Goal: Find contact information: Find contact information

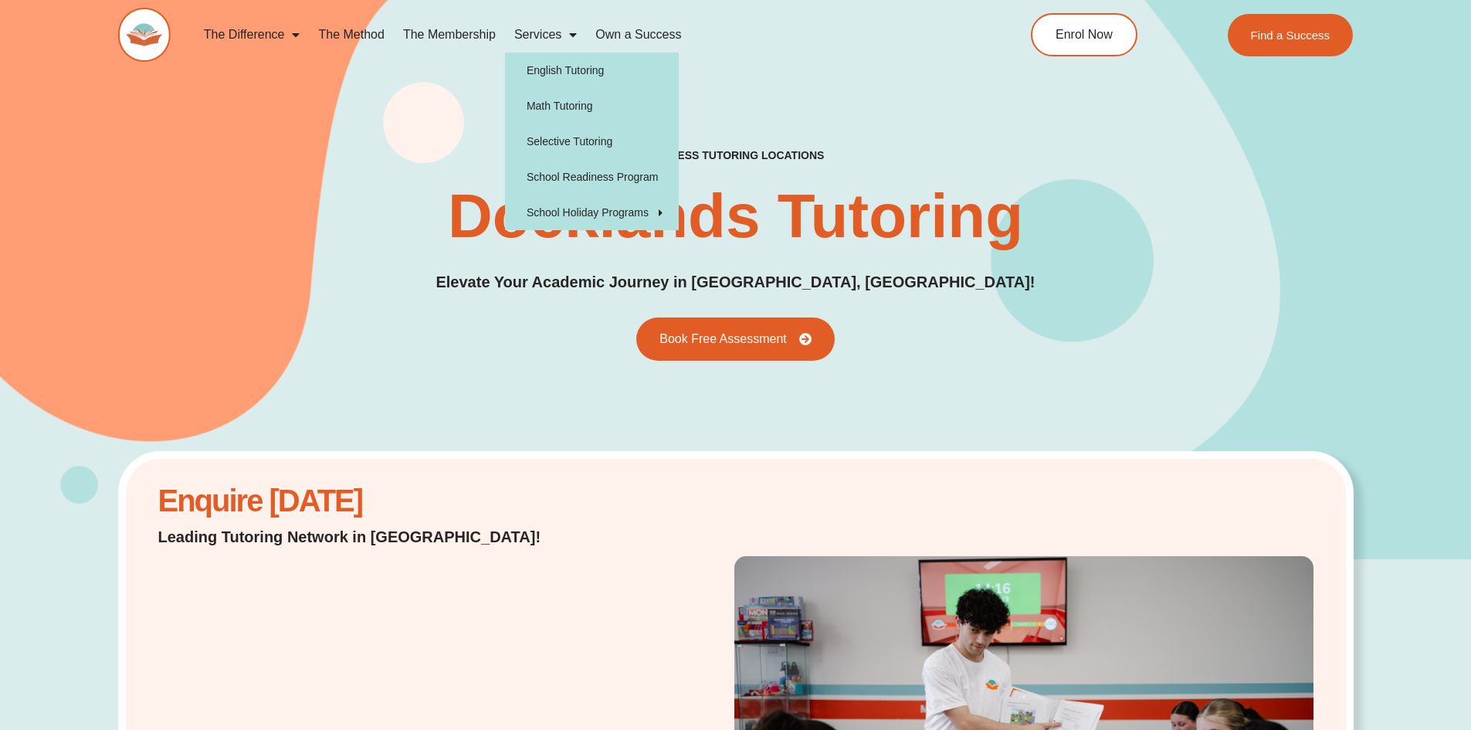
click at [569, 34] on span "Menu" at bounding box center [568, 35] width 15 height 28
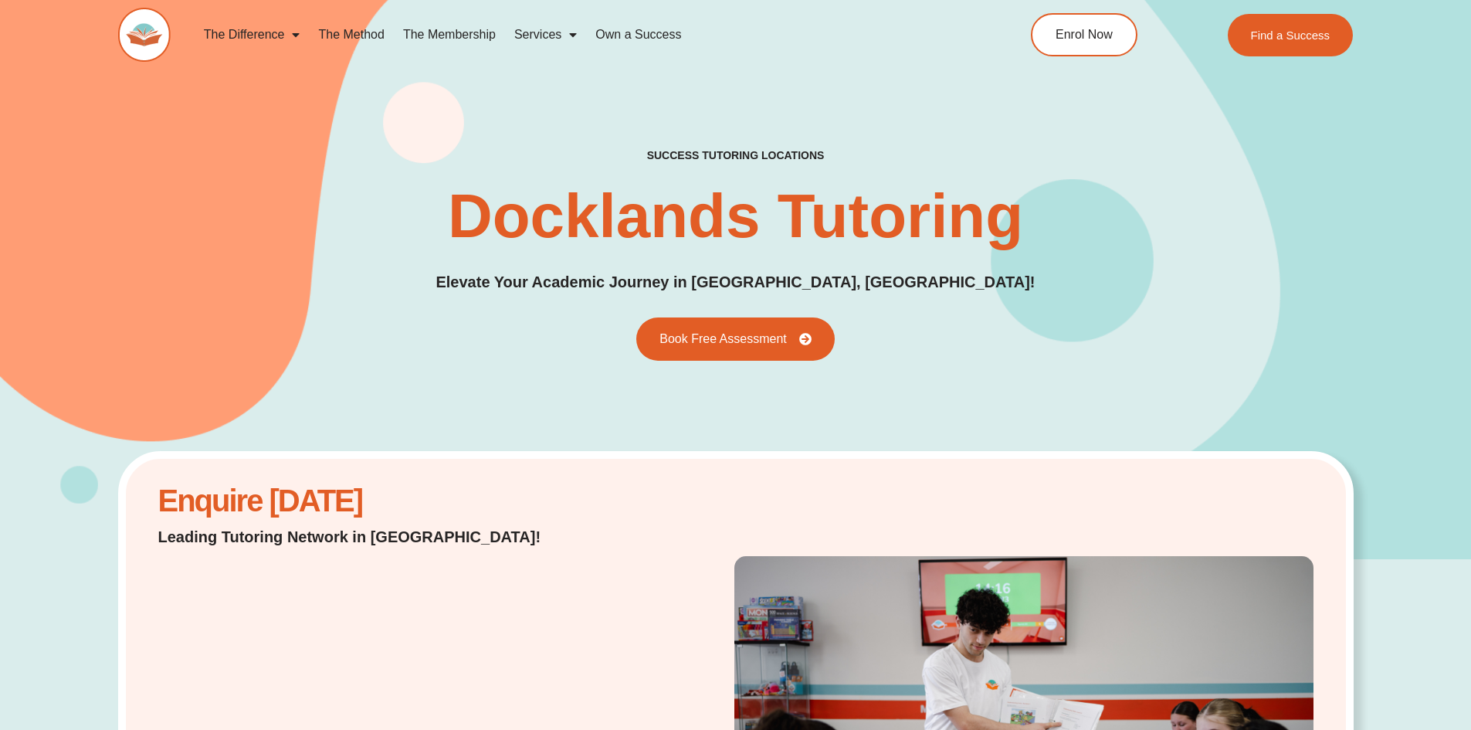
click at [569, 34] on span "Menu" at bounding box center [568, 35] width 15 height 28
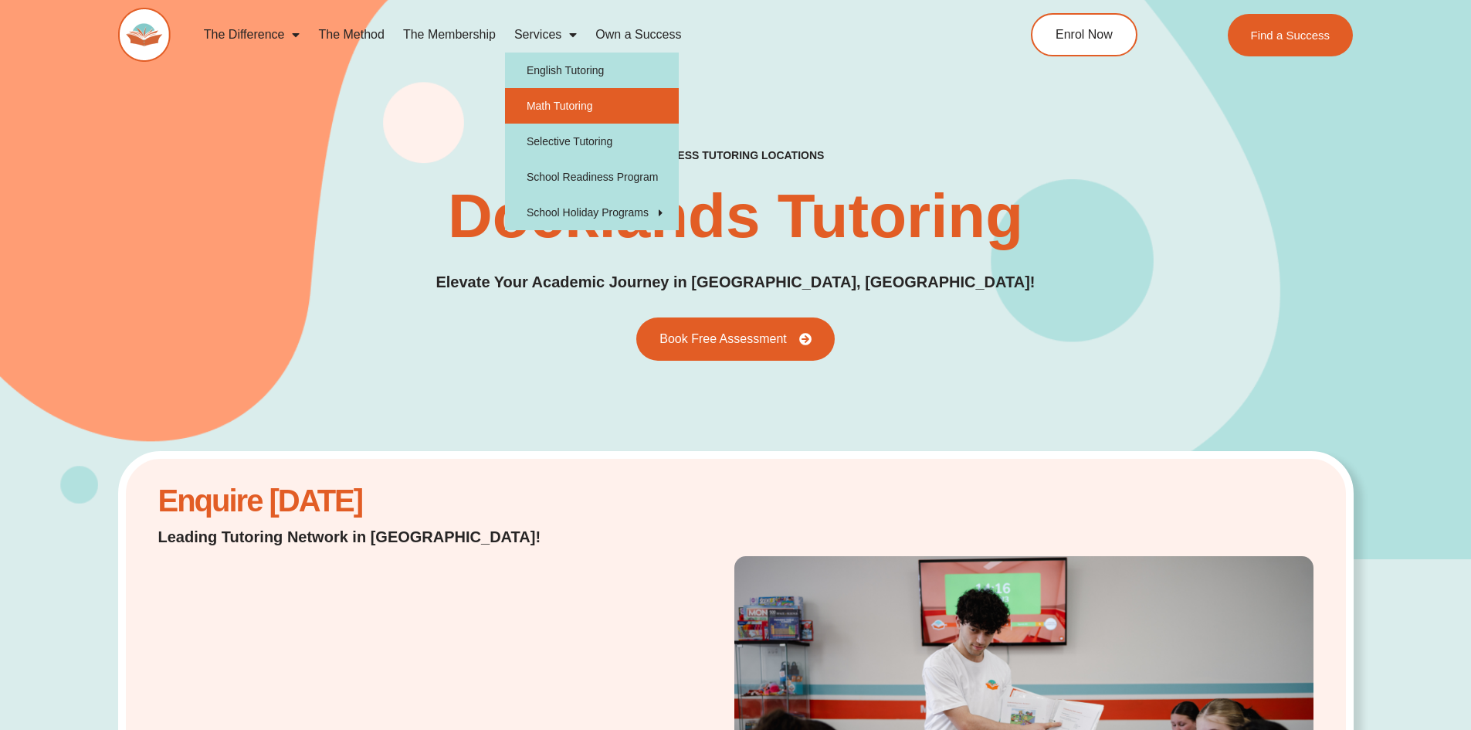
click at [553, 106] on link "Math Tutoring" at bounding box center [592, 106] width 174 height 36
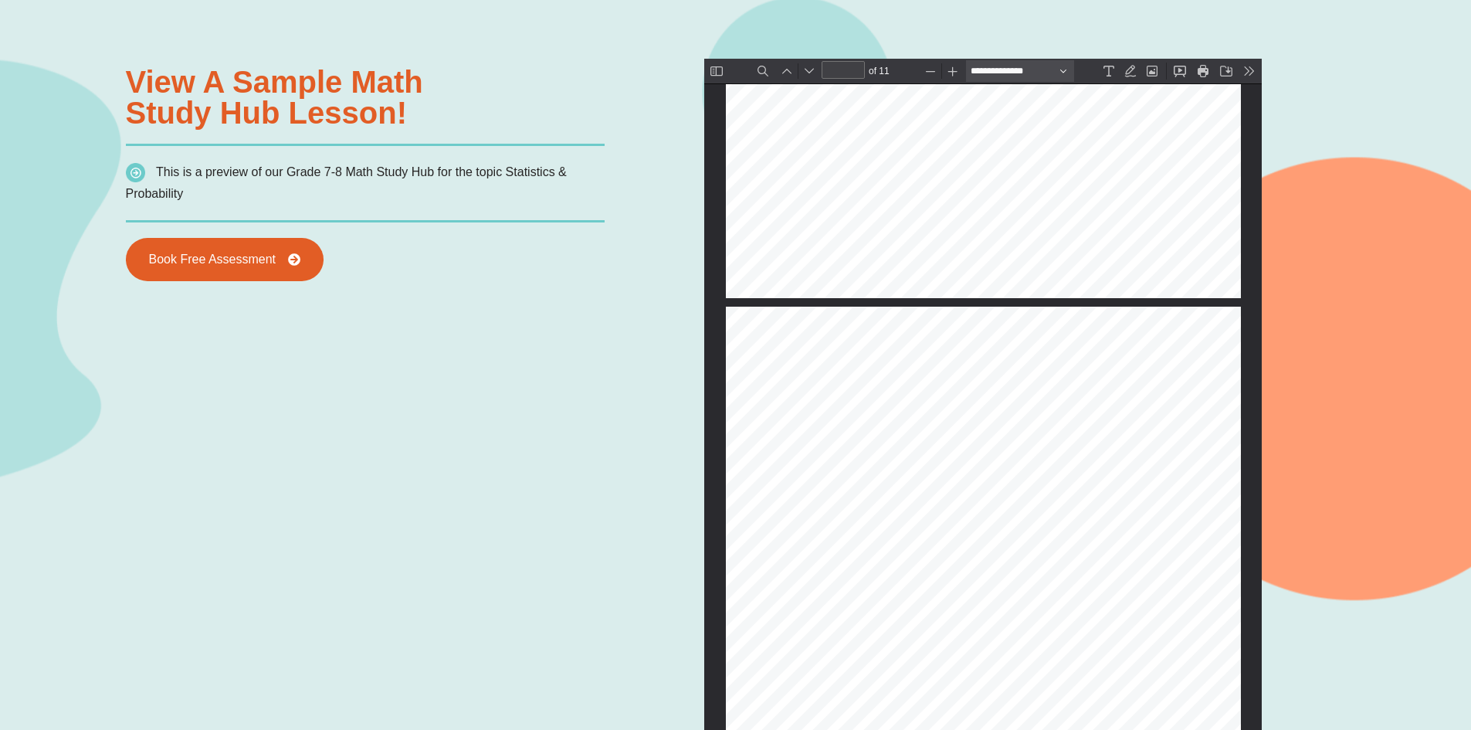
scroll to position [1235, 0]
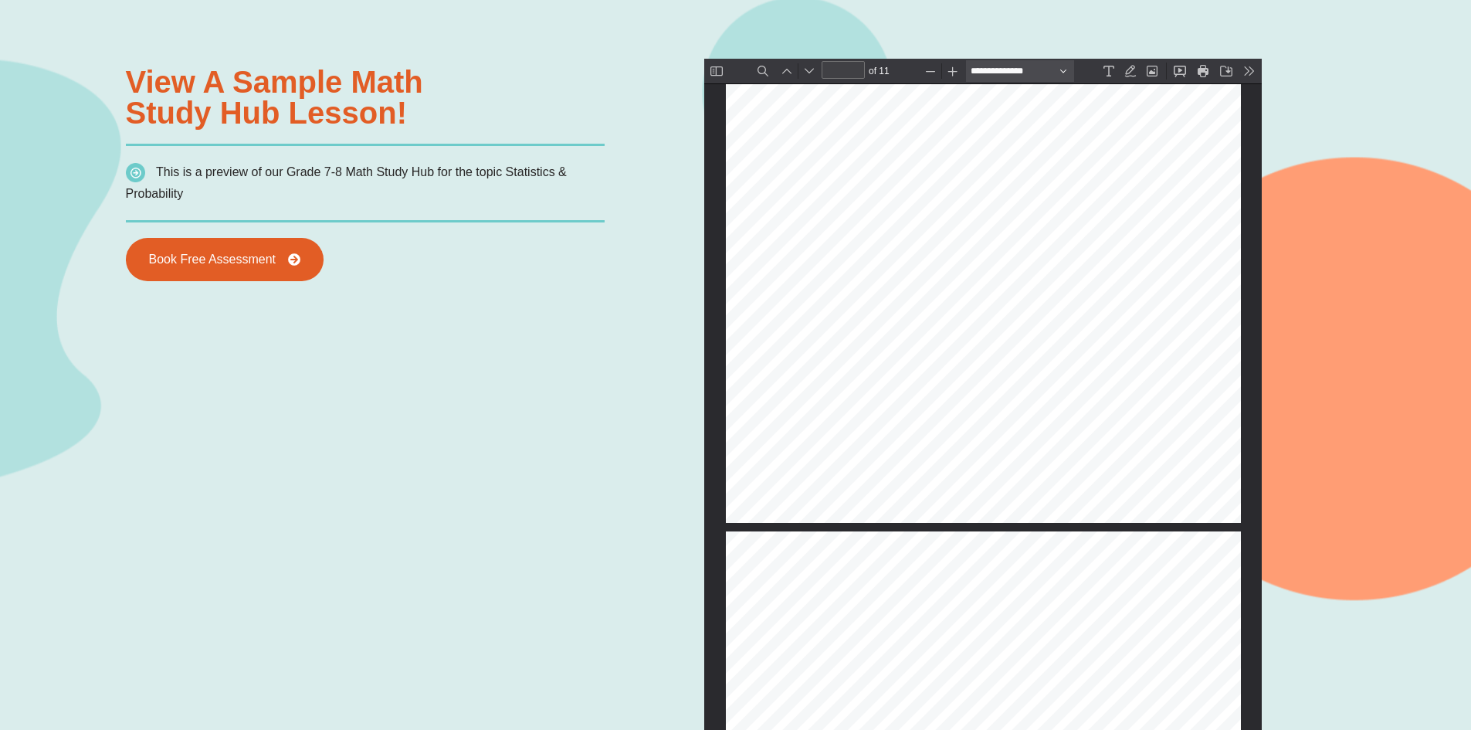
type input "*"
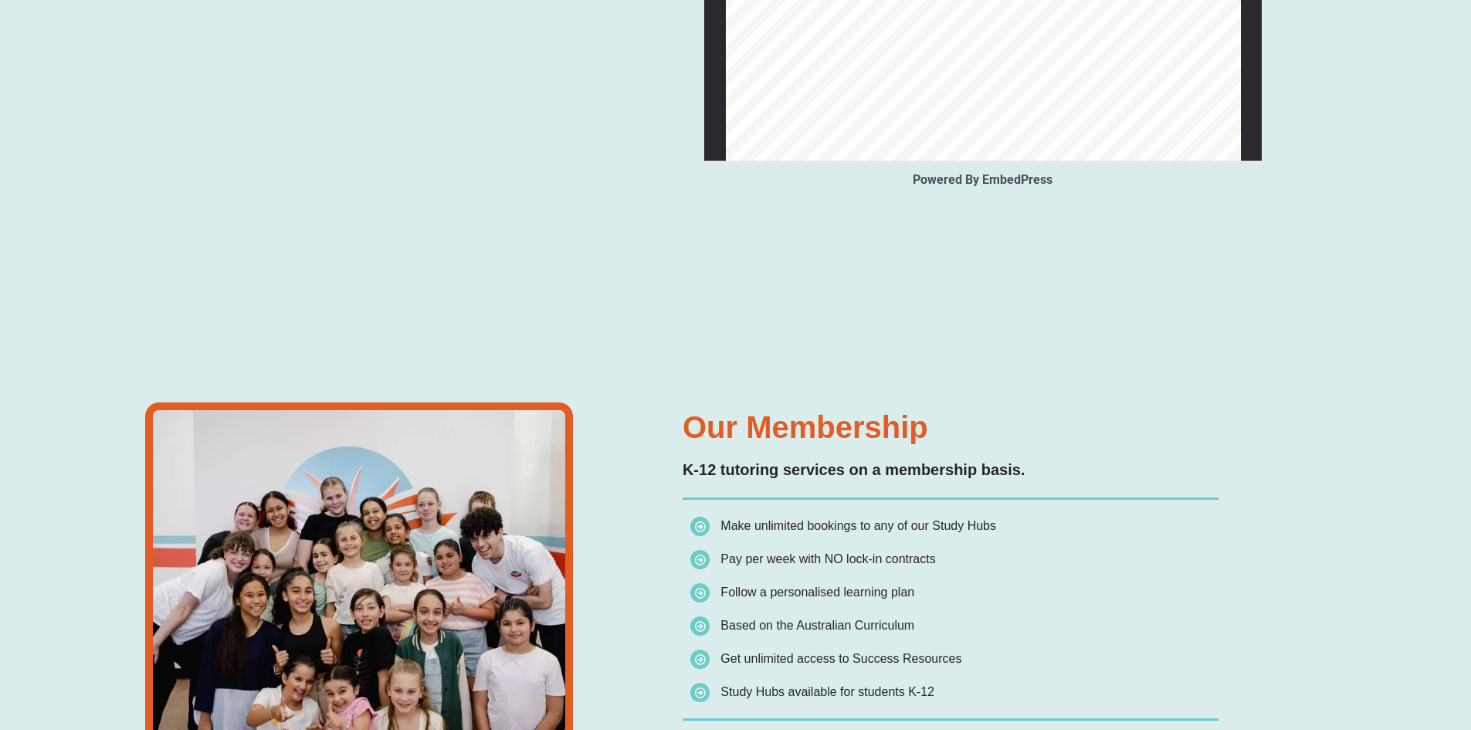
scroll to position [2158, 0]
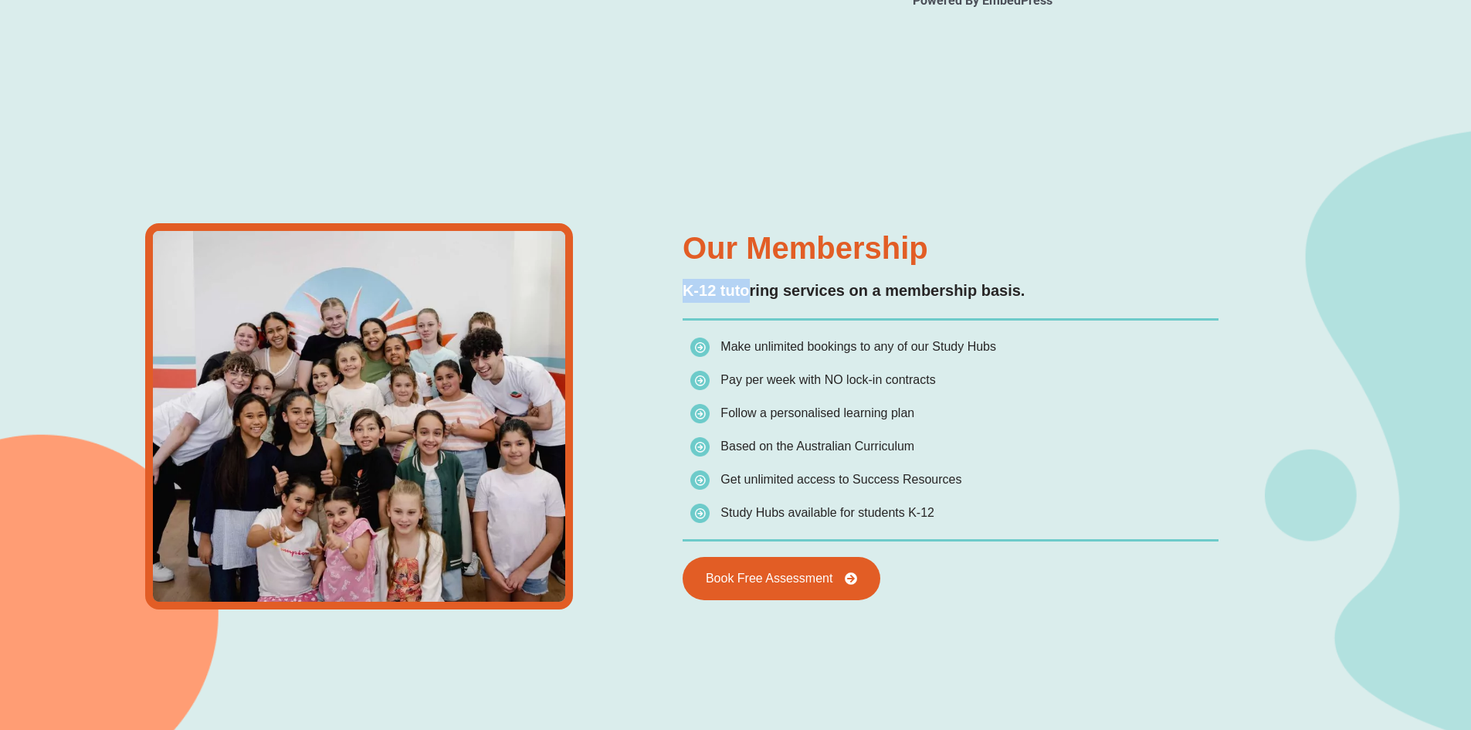
drag, startPoint x: 674, startPoint y: 286, endPoint x: 747, endPoint y: 283, distance: 73.4
click at [747, 283] on div "Our Membership K-12 tutoring services on a membership basis. Make unlimited boo…" at bounding box center [950, 417] width 551 height 424
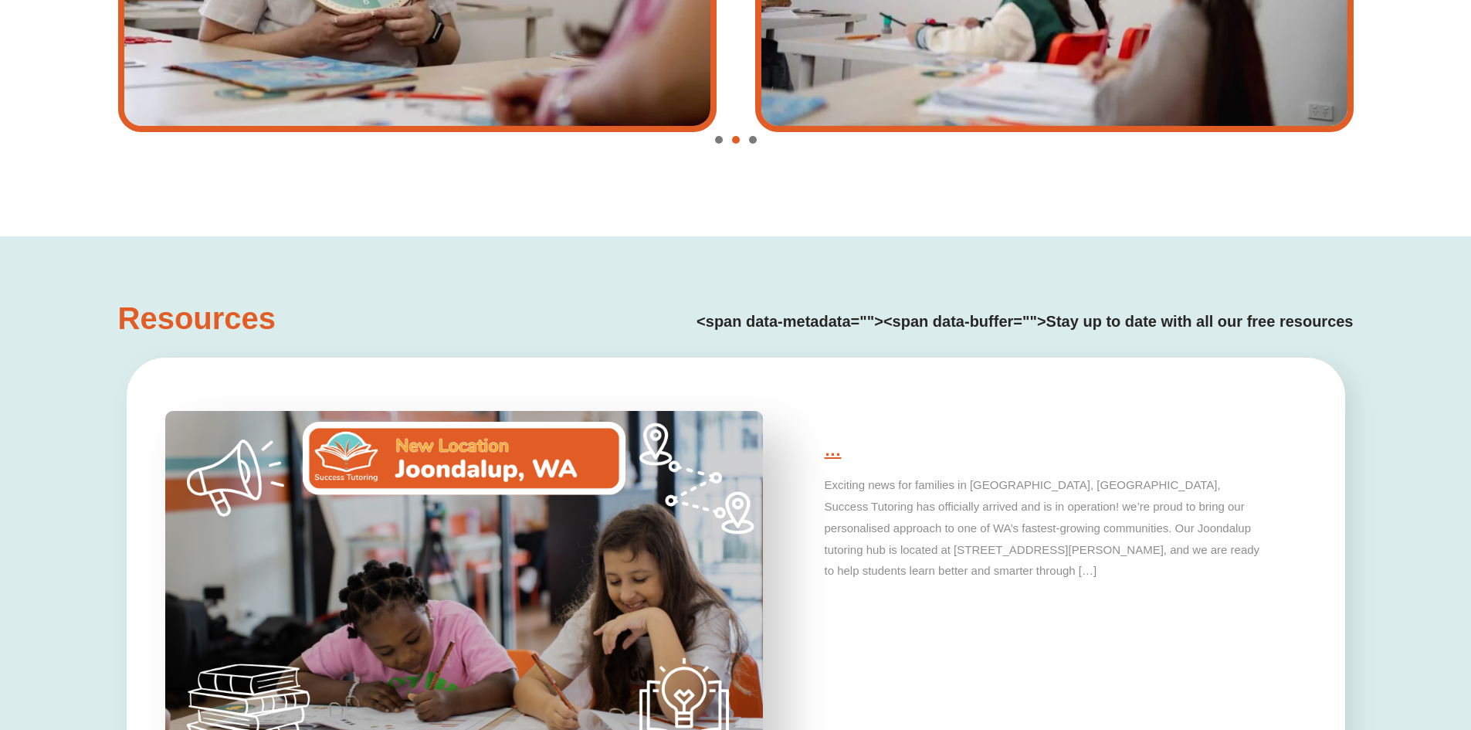
scroll to position [3470, 0]
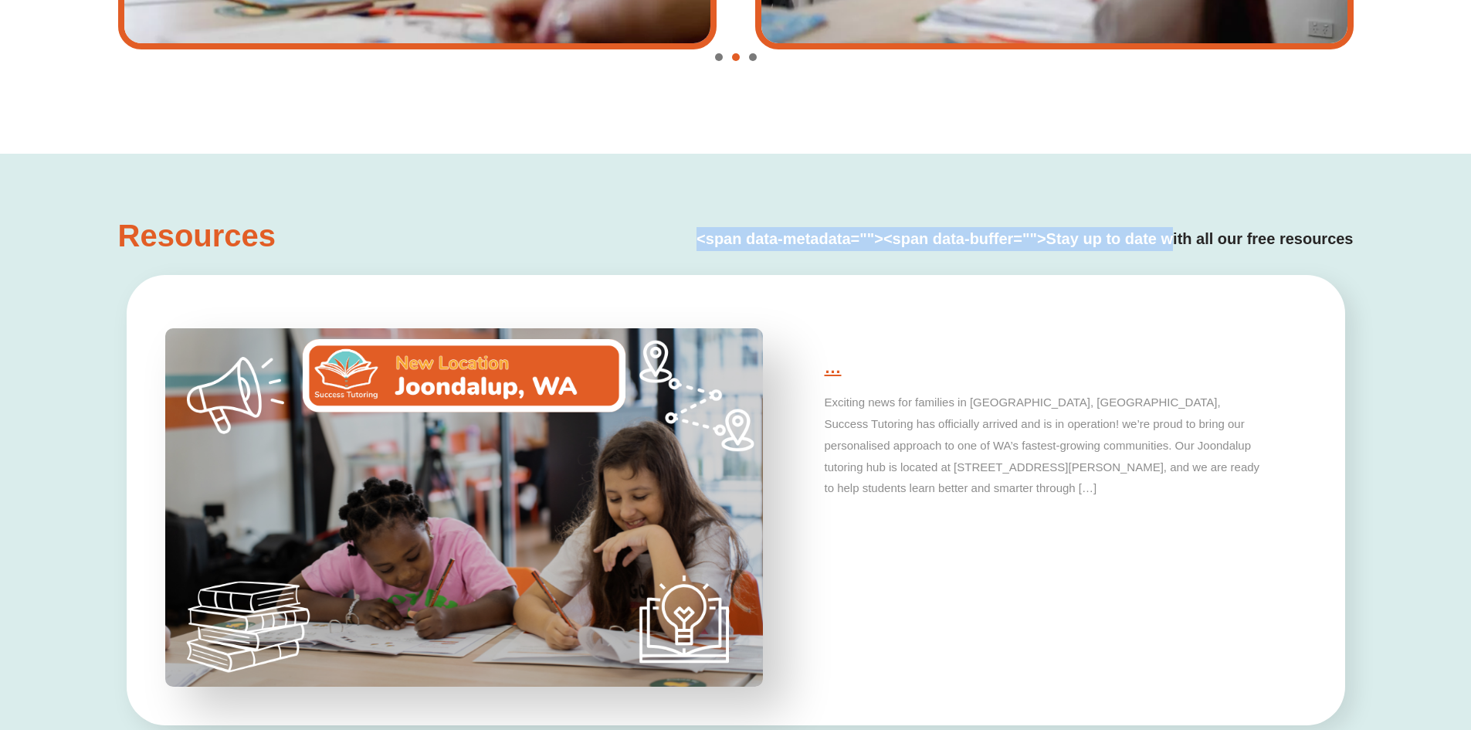
drag, startPoint x: 691, startPoint y: 237, endPoint x: 1172, endPoint y: 225, distance: 481.1
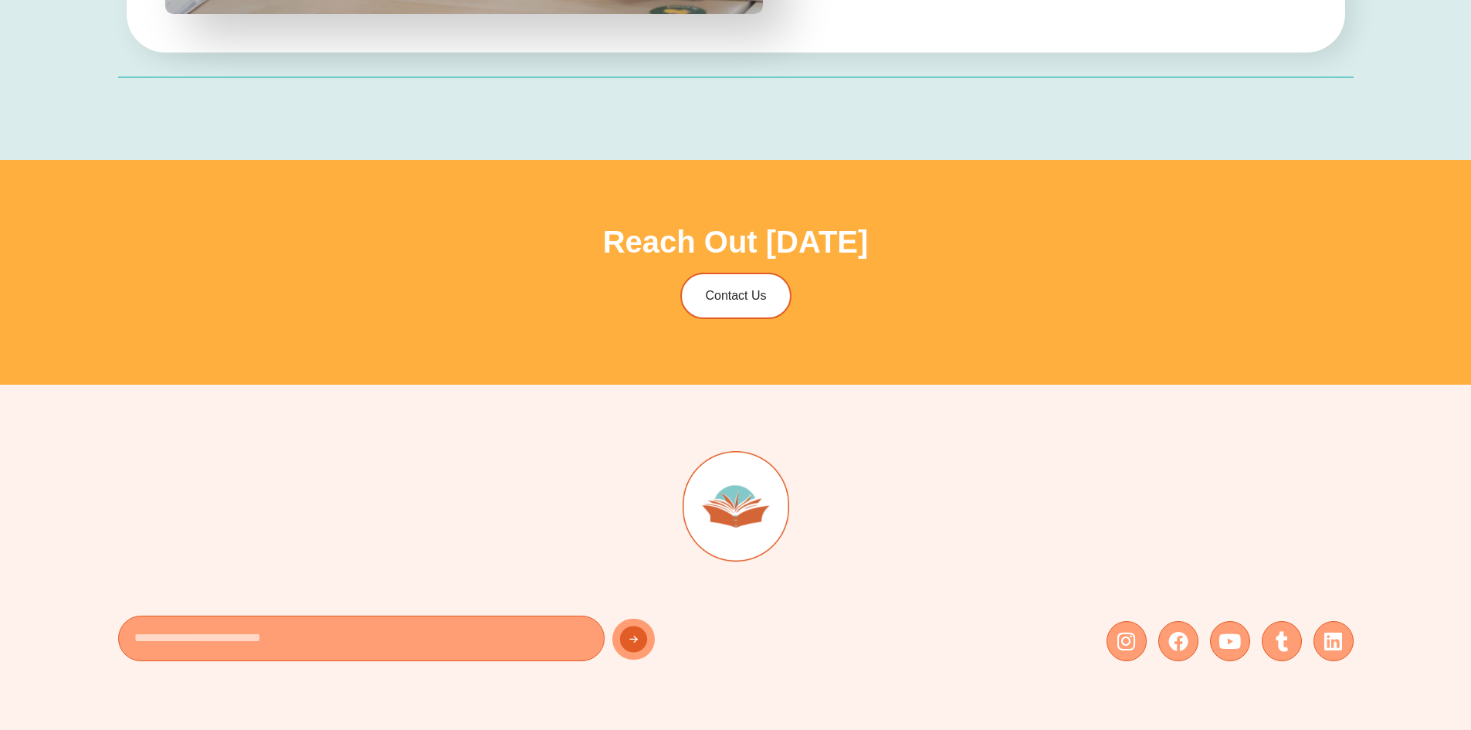
scroll to position [4937, 0]
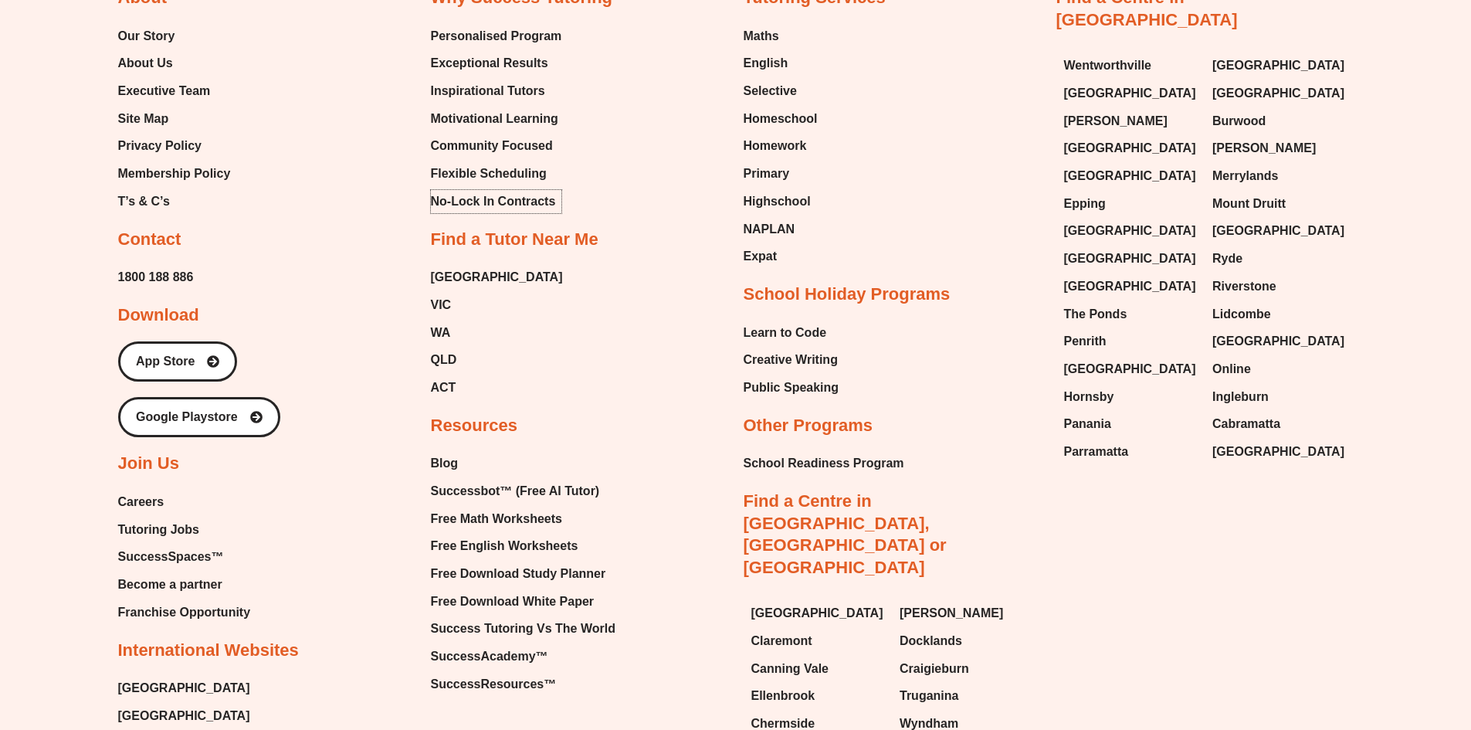
scroll to position [7025, 0]
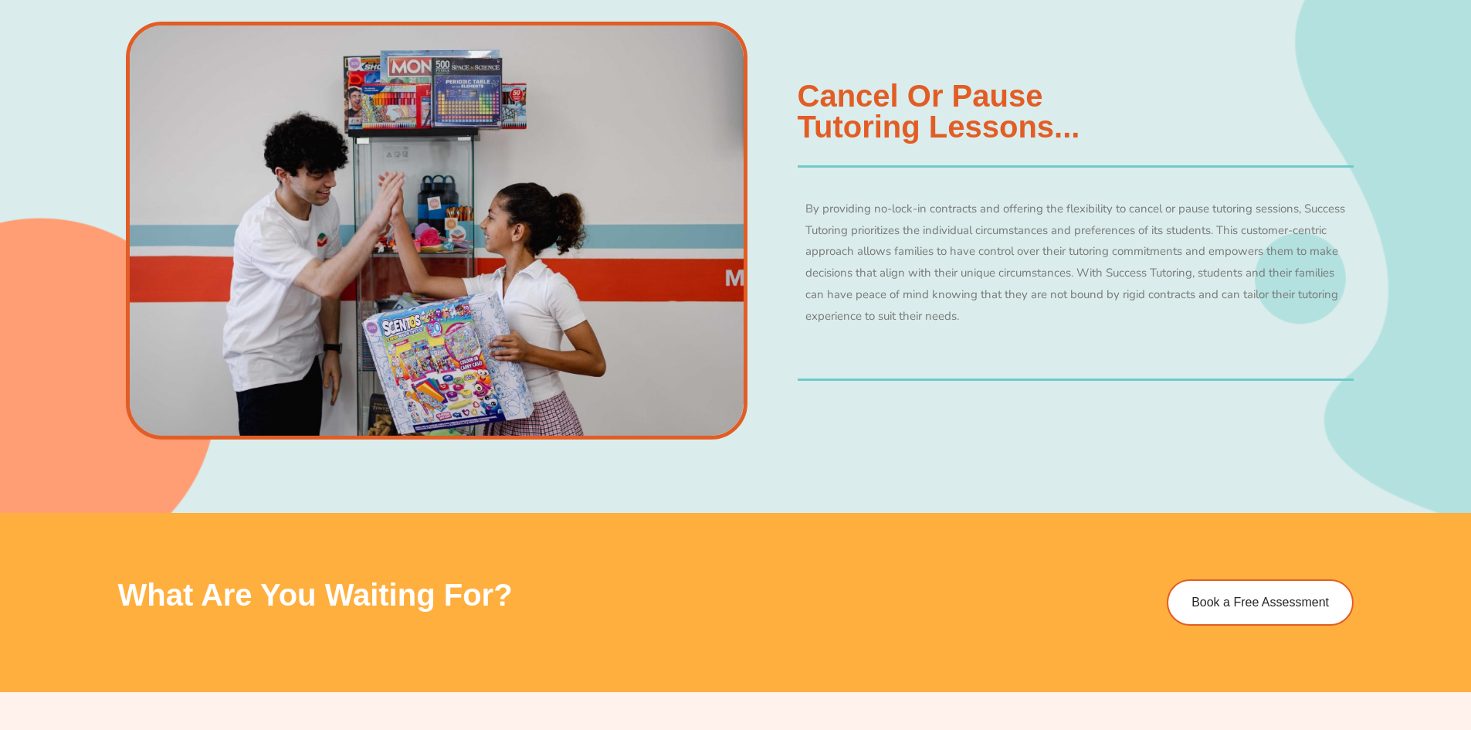
scroll to position [1621, 0]
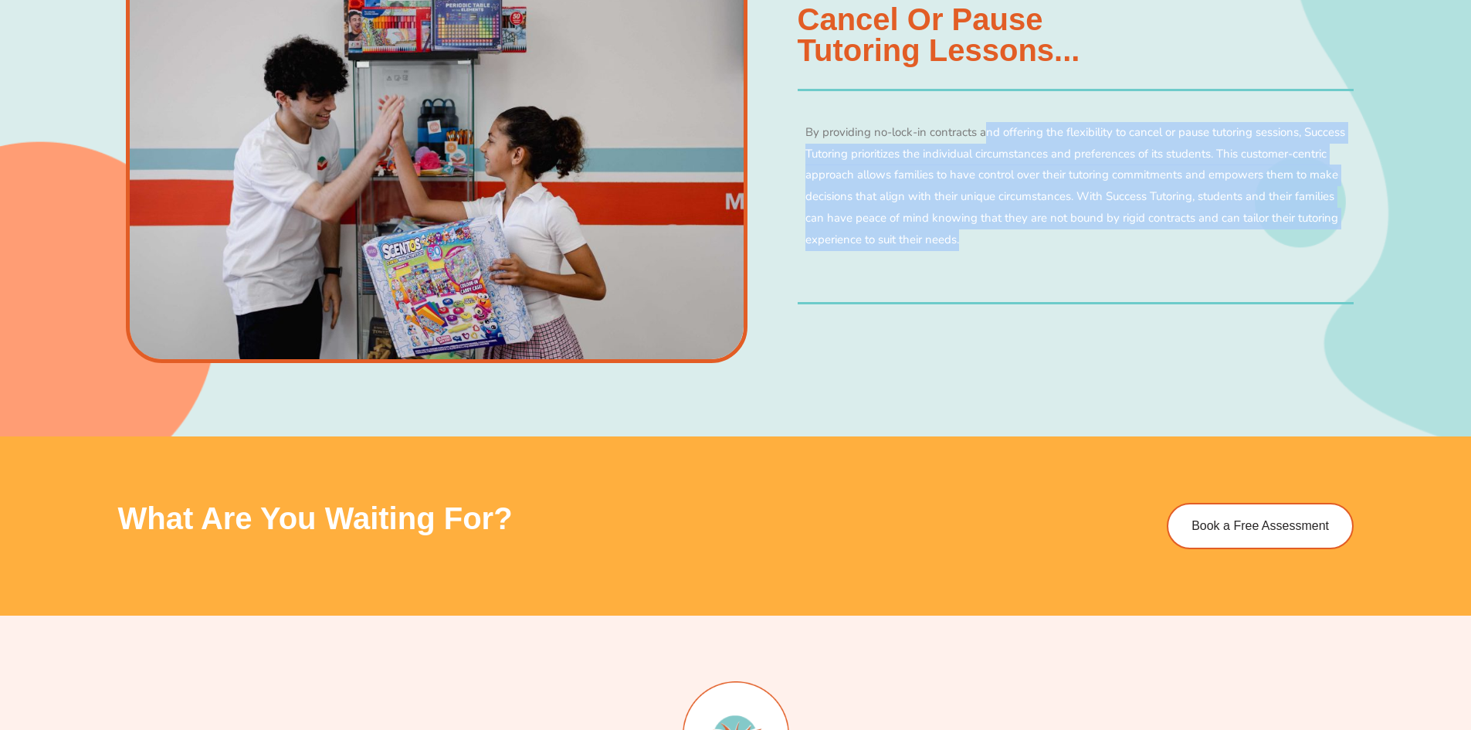
drag, startPoint x: 998, startPoint y: 130, endPoint x: 1218, endPoint y: 248, distance: 249.7
click at [1218, 248] on p "By providing no-lock-in contracts and offering the flexibility to cancel or pau…" at bounding box center [1075, 186] width 540 height 129
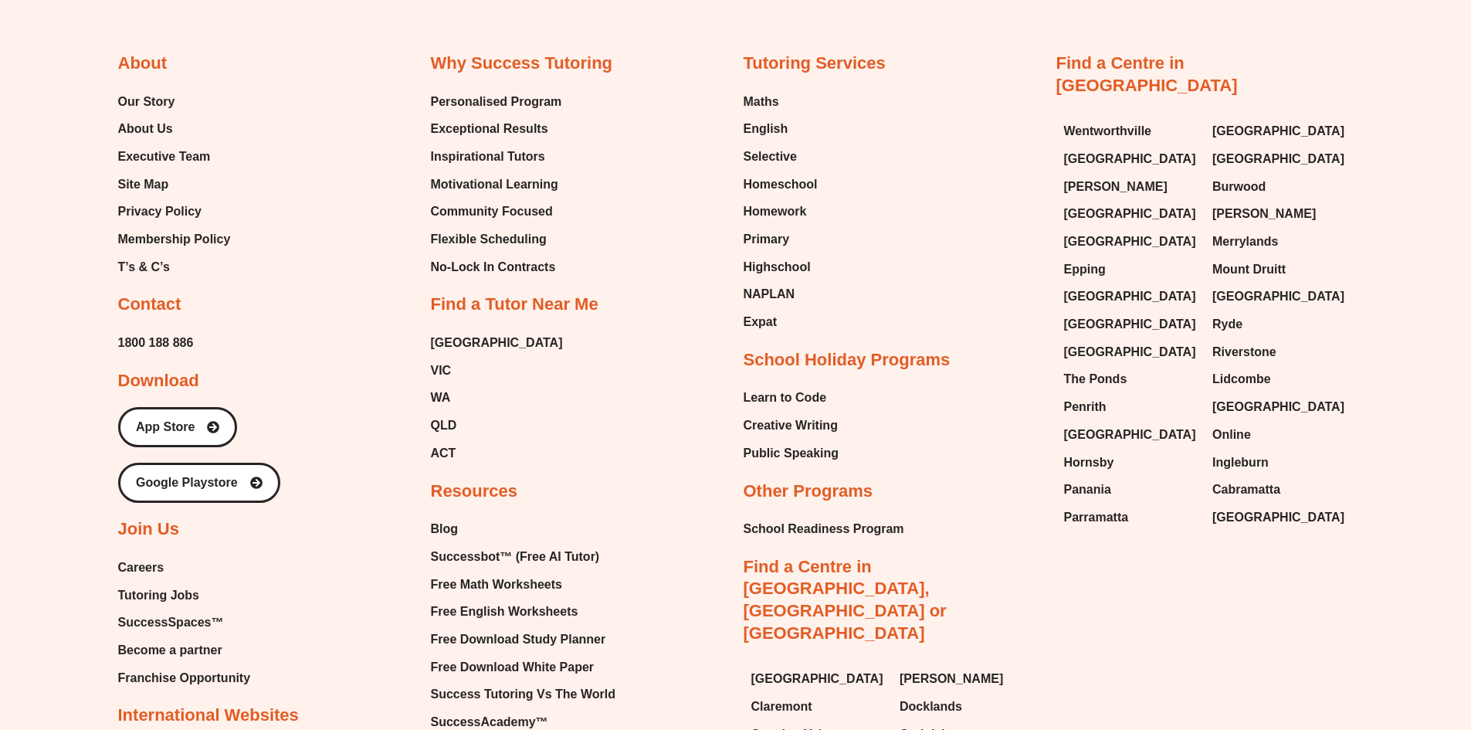
scroll to position [2573, 0]
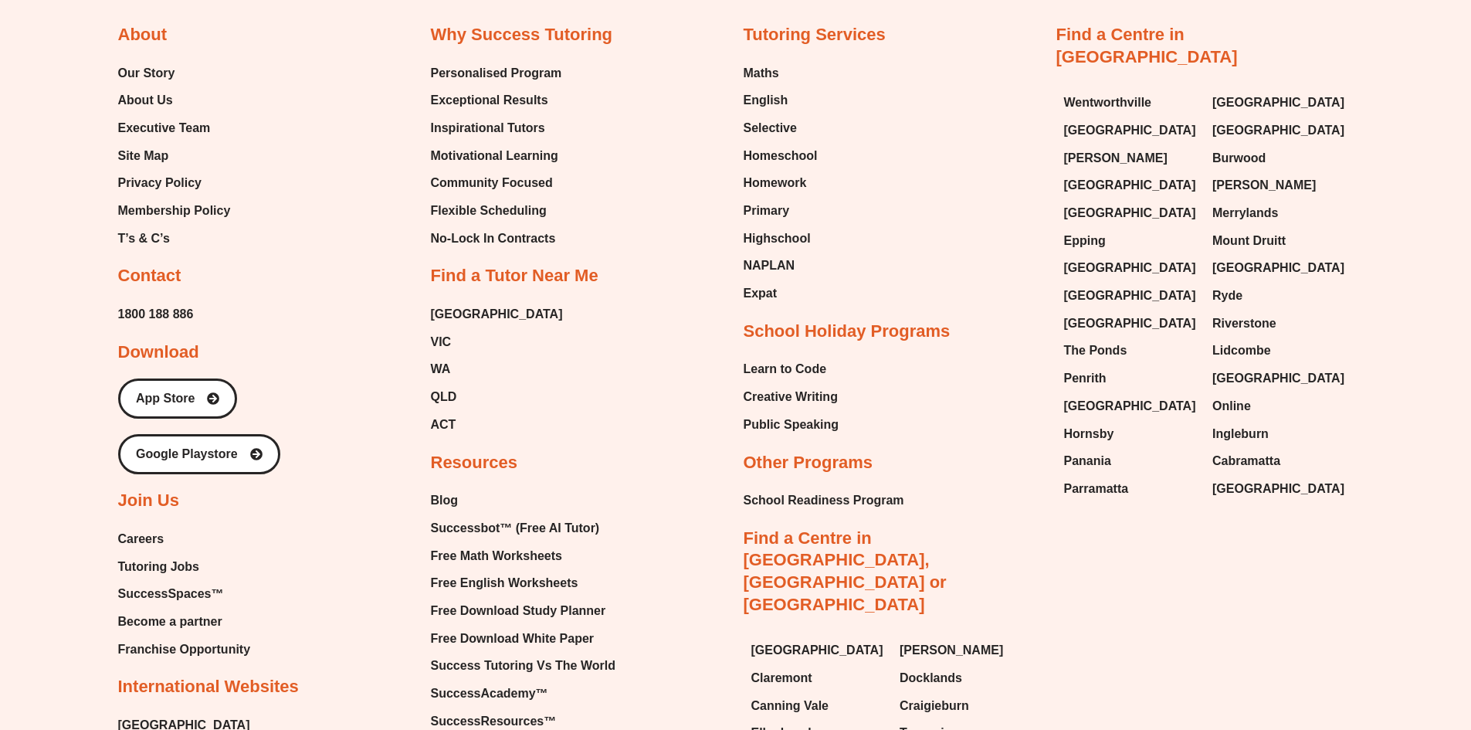
click at [203, 314] on div "About Our Story About Us Executive Team Site Map Privacy Policy Membership Poli…" at bounding box center [266, 394] width 297 height 740
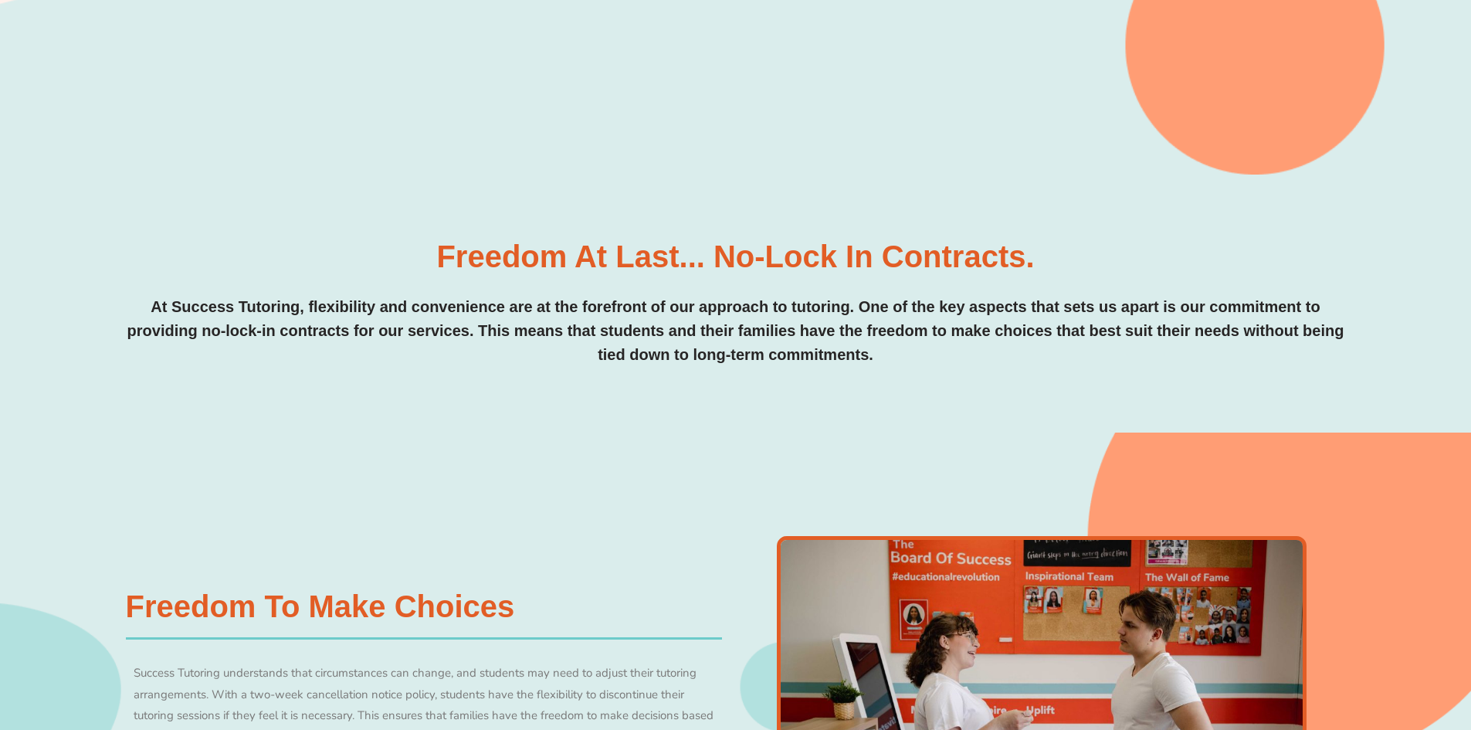
scroll to position [489, 0]
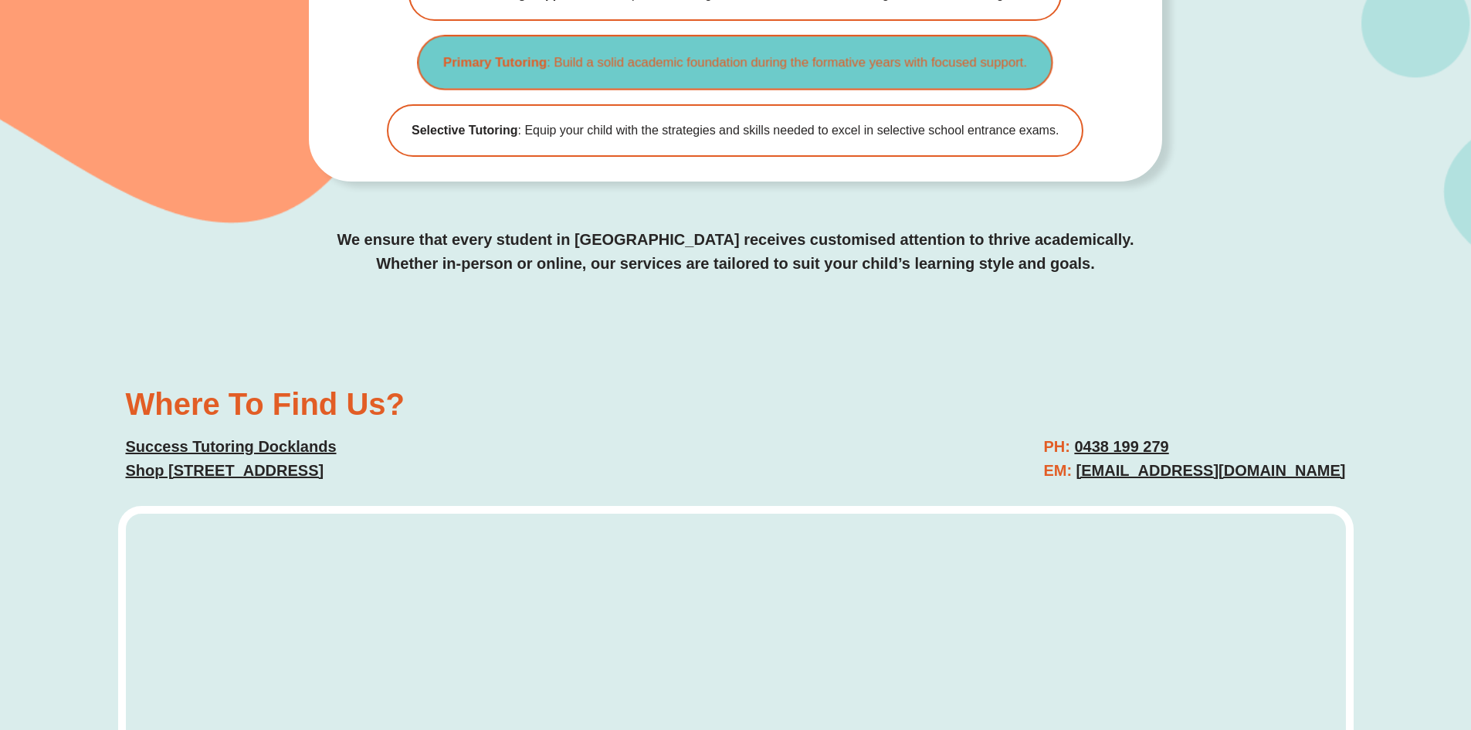
scroll to position [4014, 0]
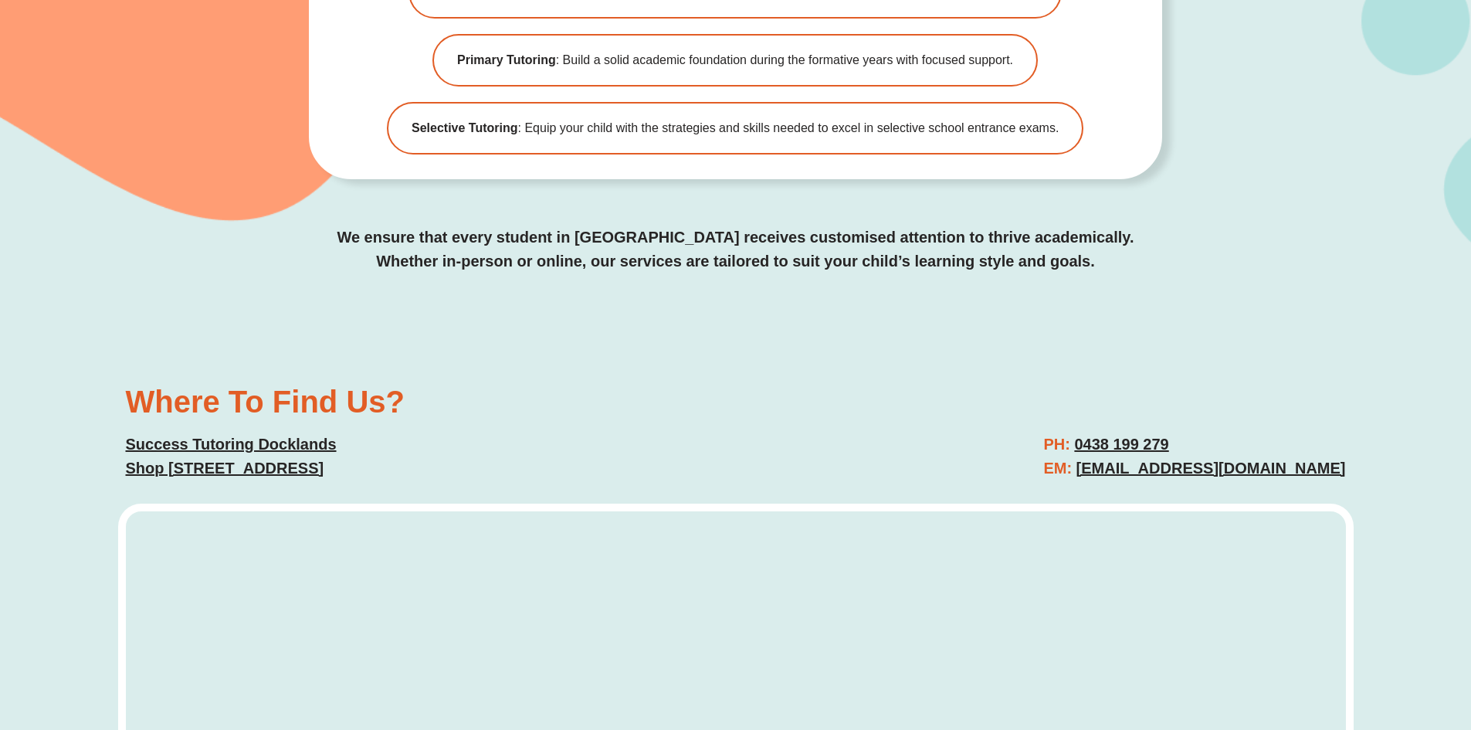
drag, startPoint x: 1352, startPoint y: 450, endPoint x: 1079, endPoint y: 455, distance: 272.6
click at [1079, 455] on div "PH: 0438 199 279 EM: docklands@successtutoring.com.au" at bounding box center [1048, 456] width 610 height 63
copy u "[EMAIL_ADDRESS][DOMAIN_NAME]"
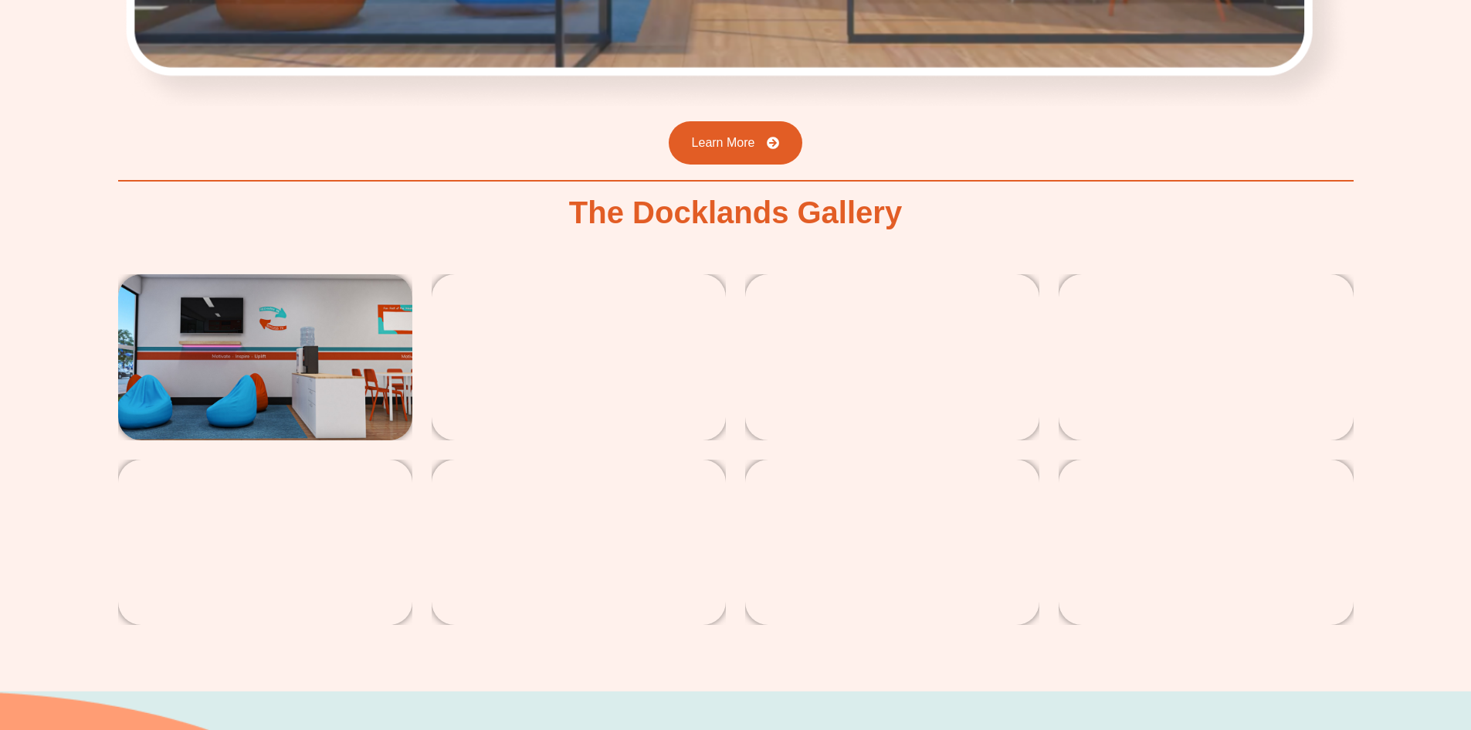
scroll to position [2934, 0]
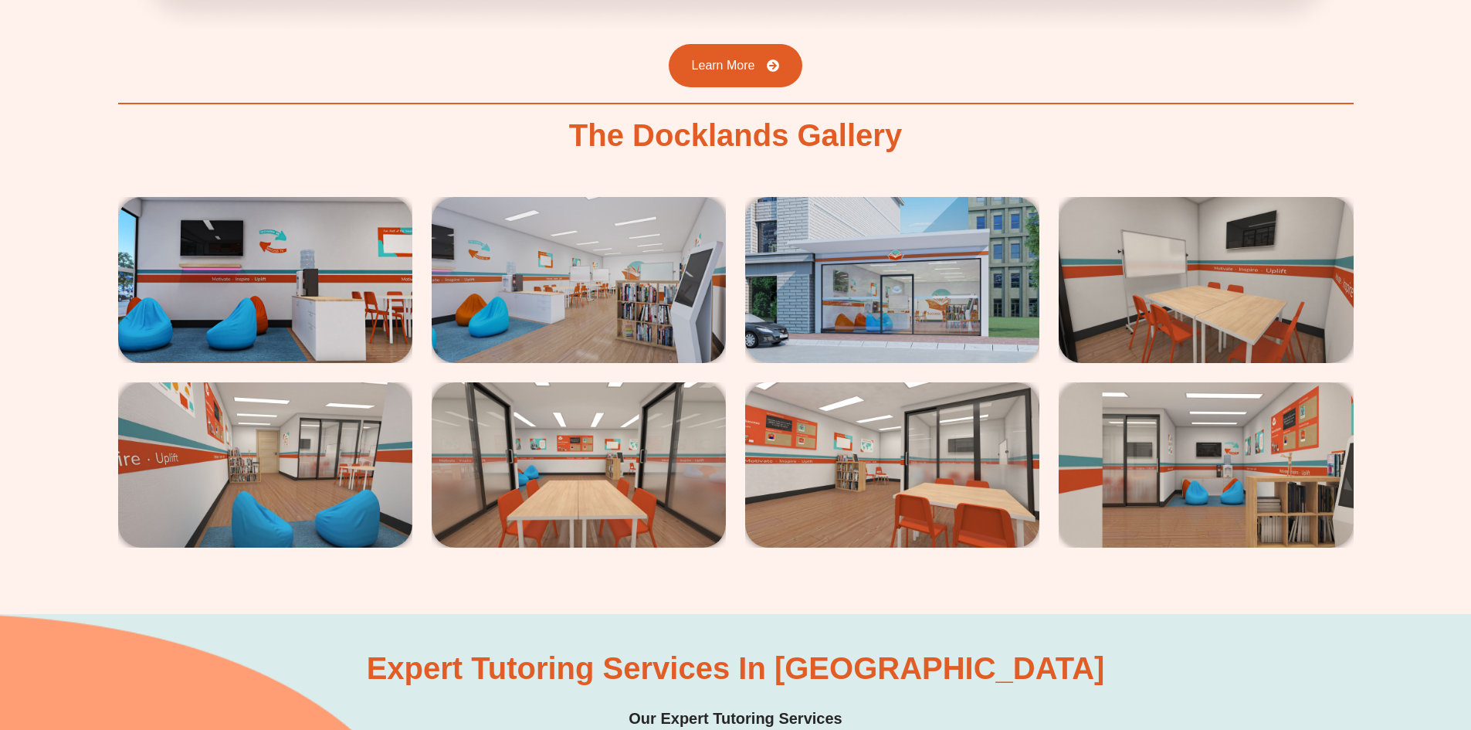
click at [302, 296] on img at bounding box center [265, 279] width 294 height 165
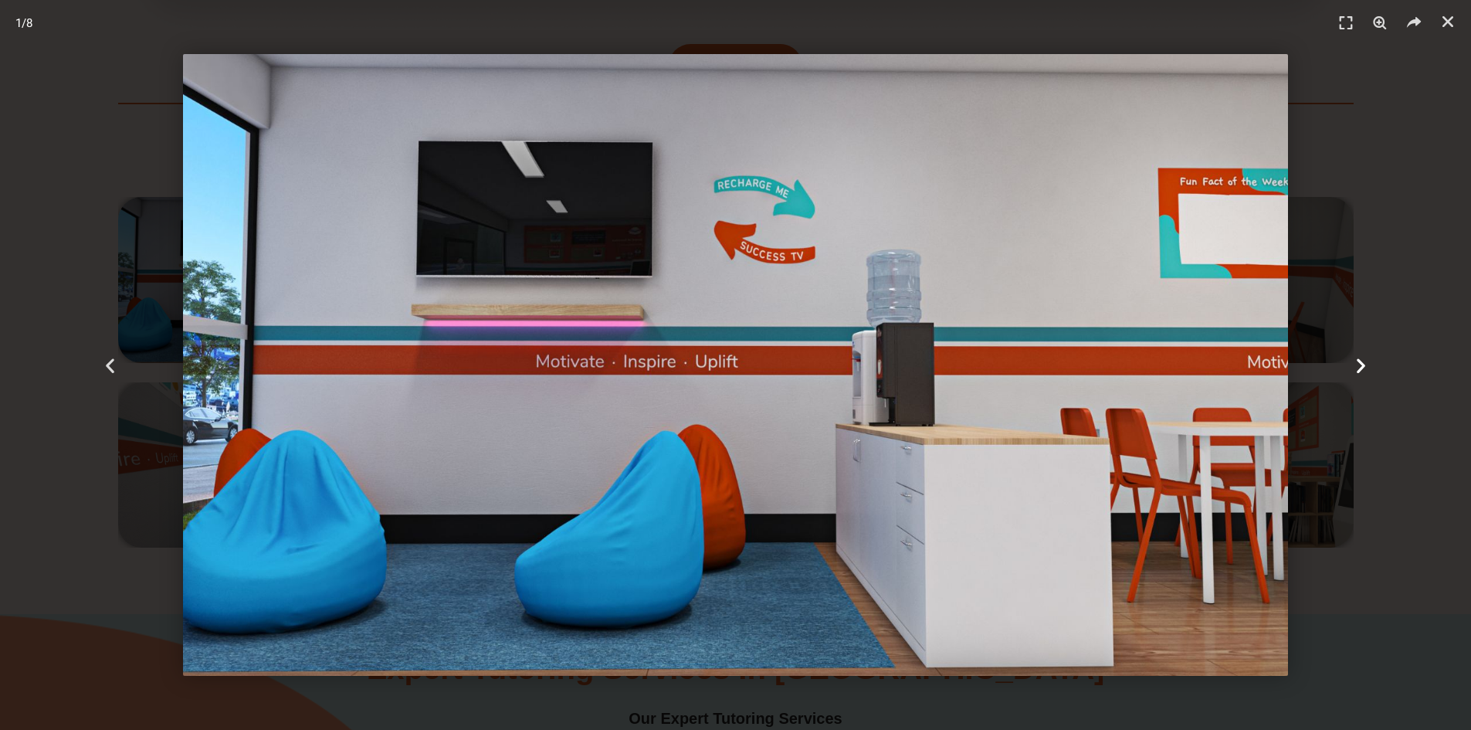
click at [1370, 364] on div "Next" at bounding box center [1360, 365] width 221 height 730
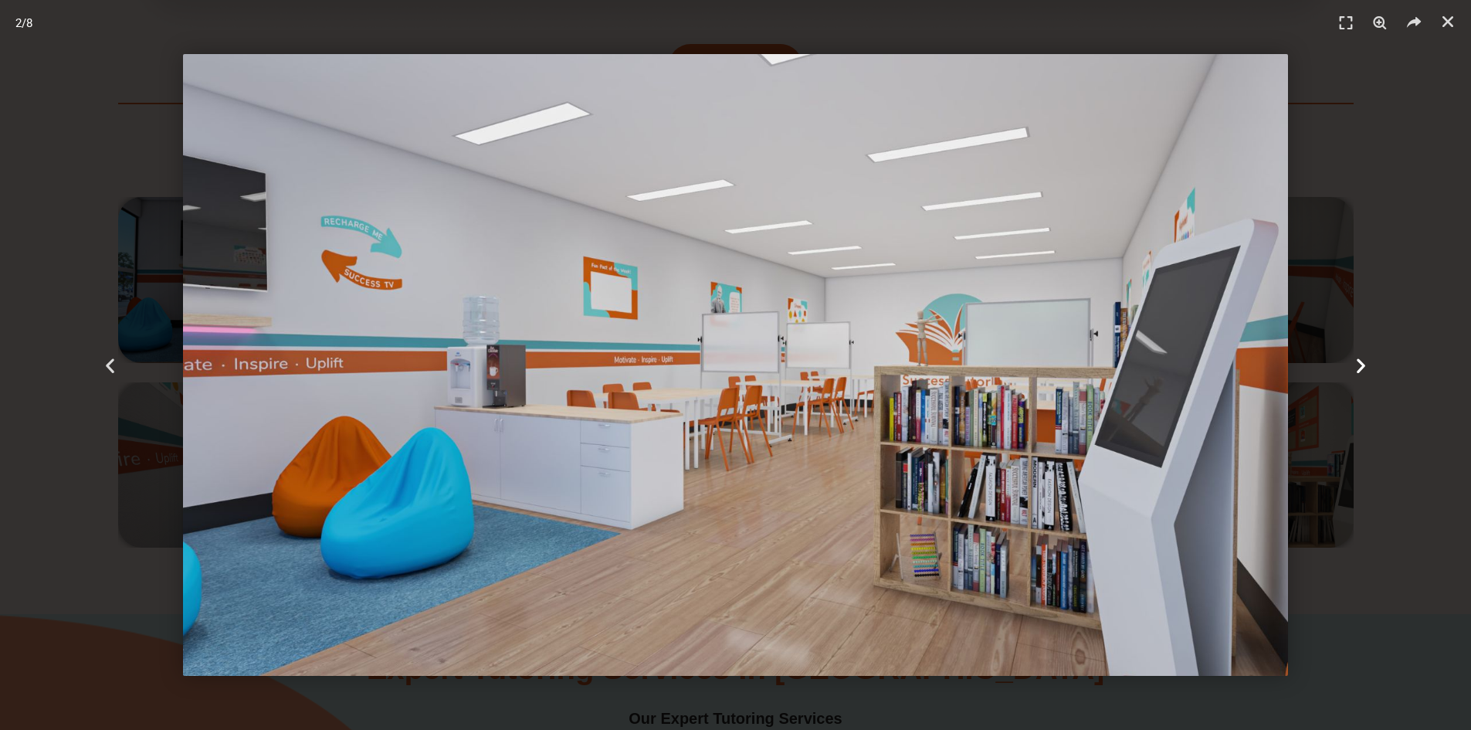
click at [1370, 364] on div "Next" at bounding box center [1360, 365] width 221 height 730
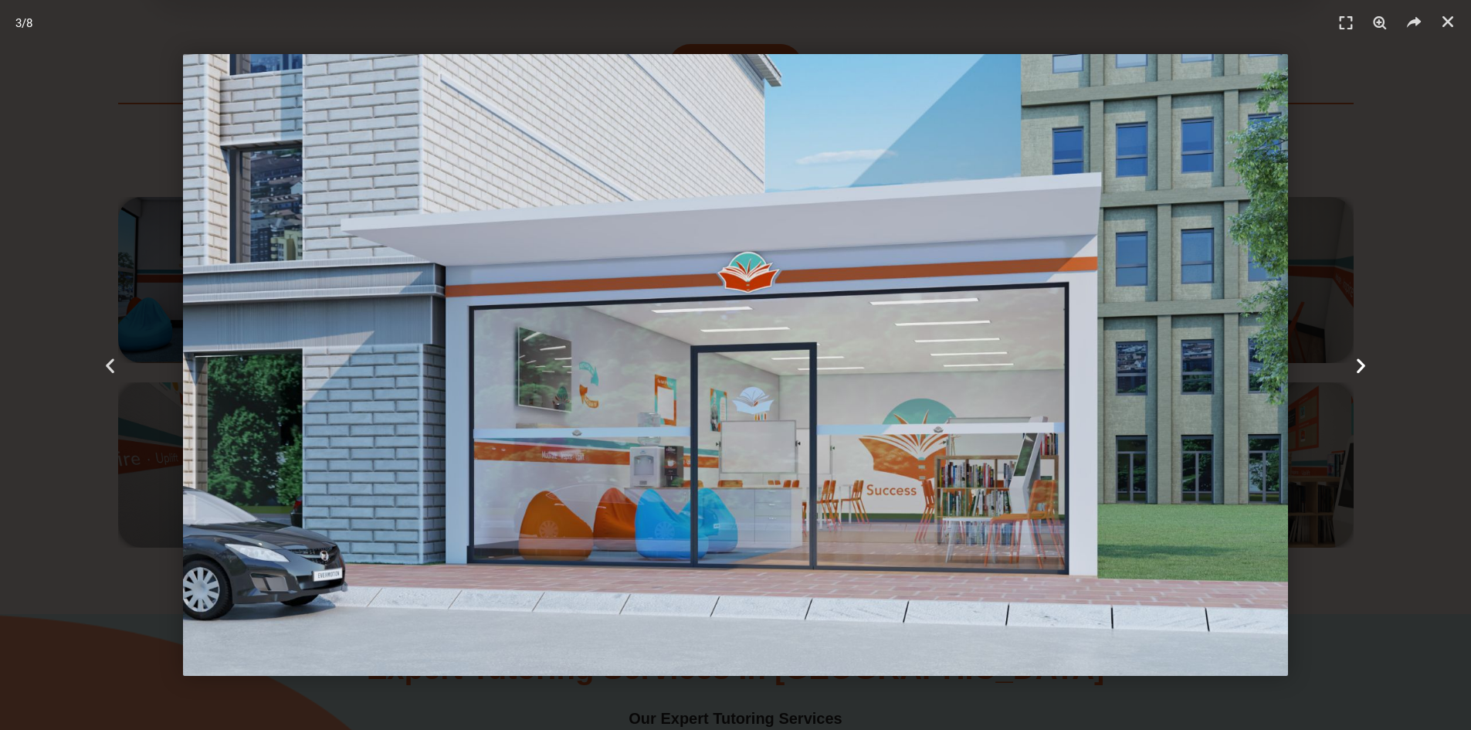
click at [1370, 364] on div "Next" at bounding box center [1360, 365] width 221 height 730
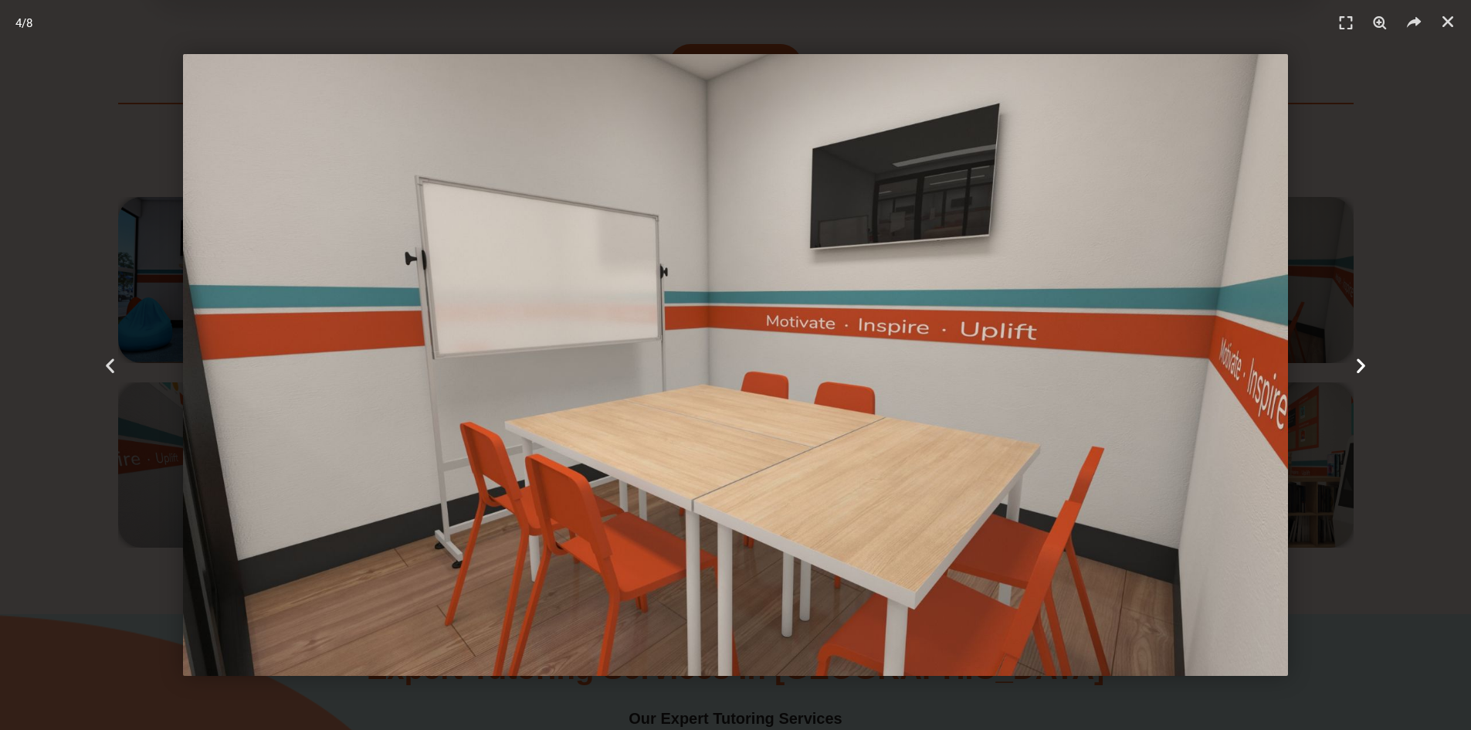
click at [1370, 364] on div "Next" at bounding box center [1360, 365] width 221 height 730
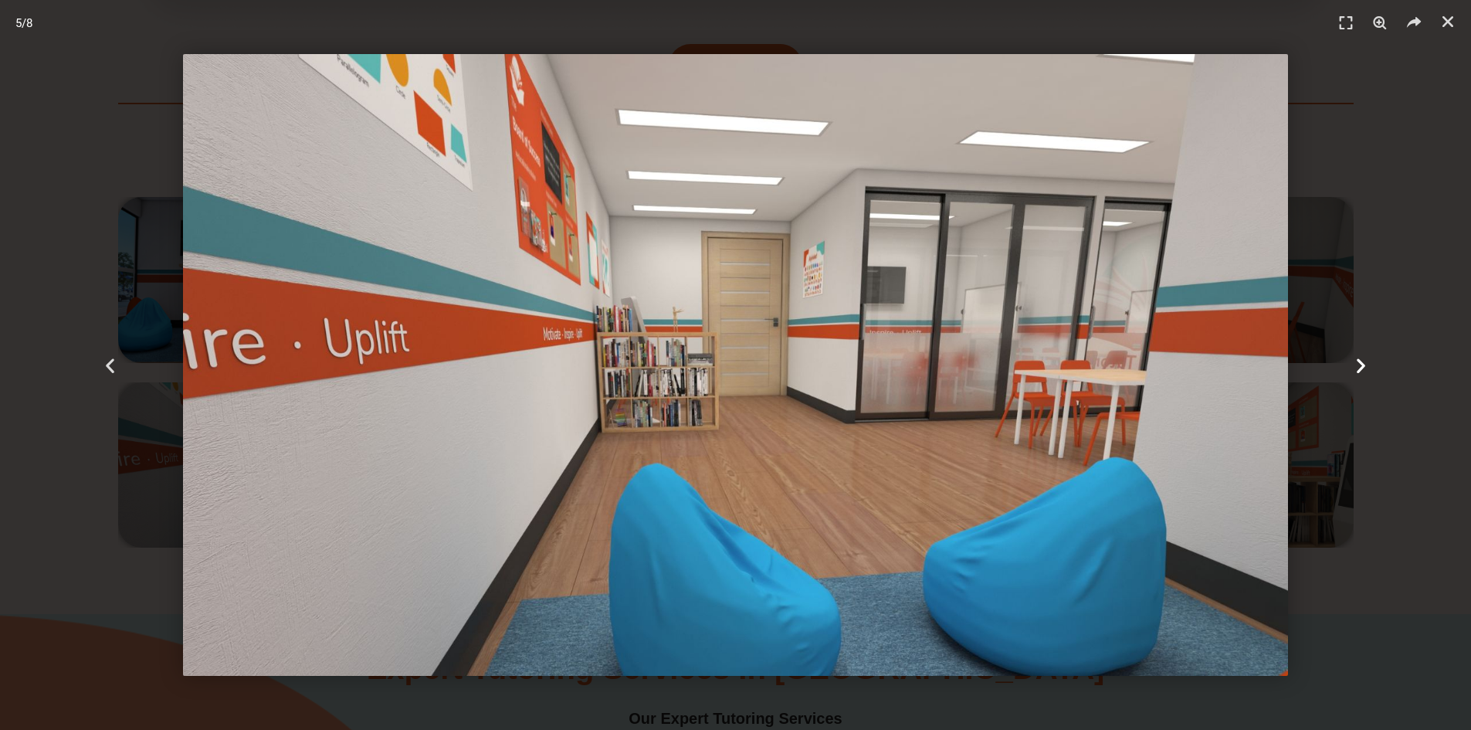
click at [1370, 364] on div "Next" at bounding box center [1360, 365] width 221 height 730
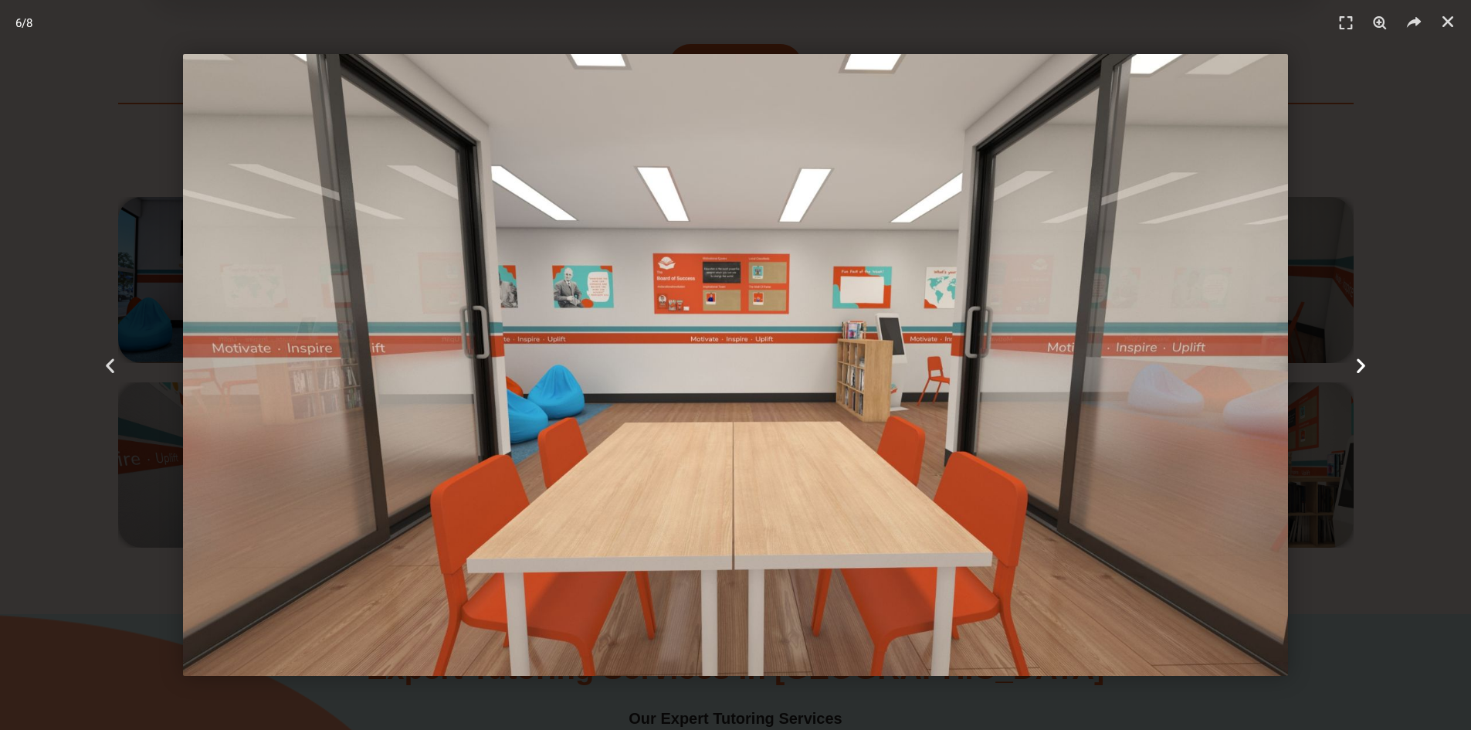
click at [1370, 364] on div "Next" at bounding box center [1360, 365] width 221 height 730
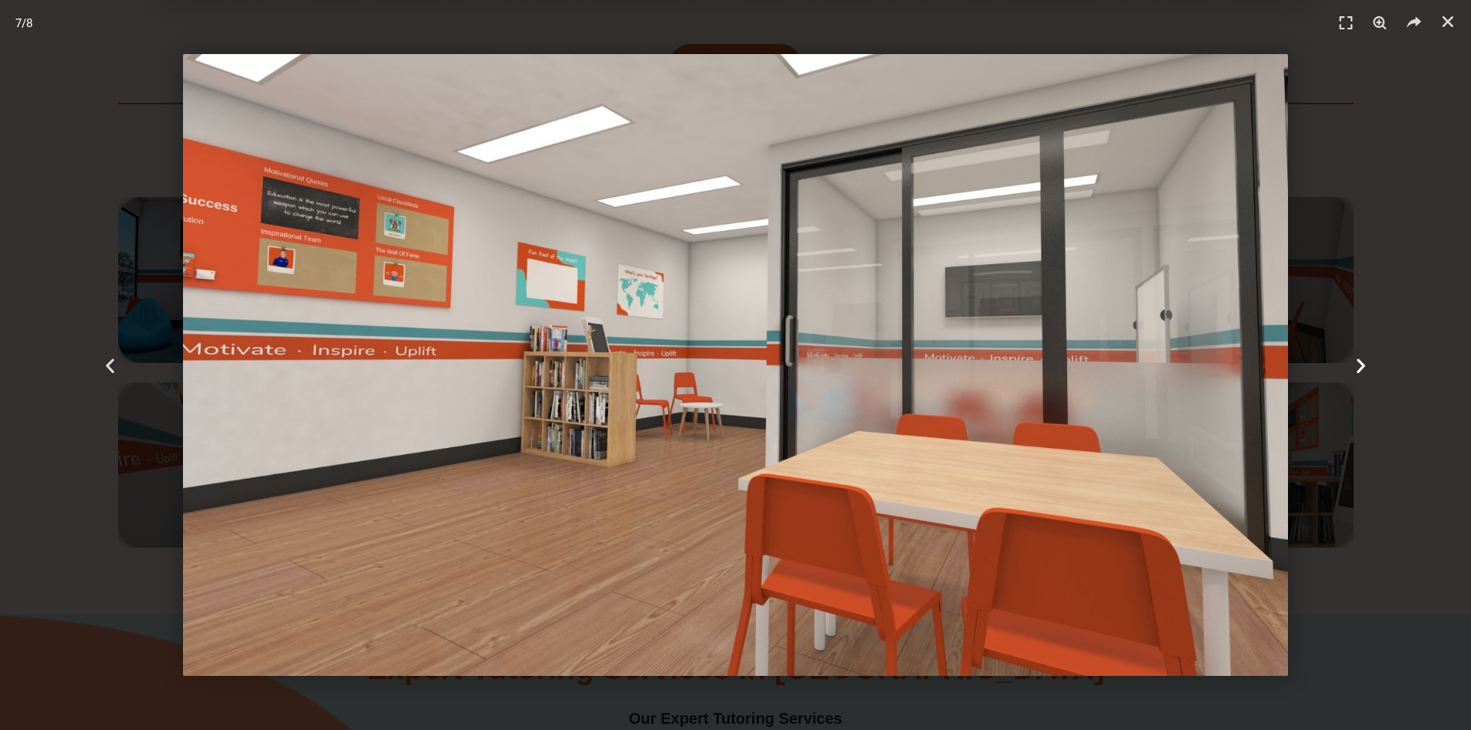
click at [1370, 364] on div "Next" at bounding box center [1360, 365] width 221 height 730
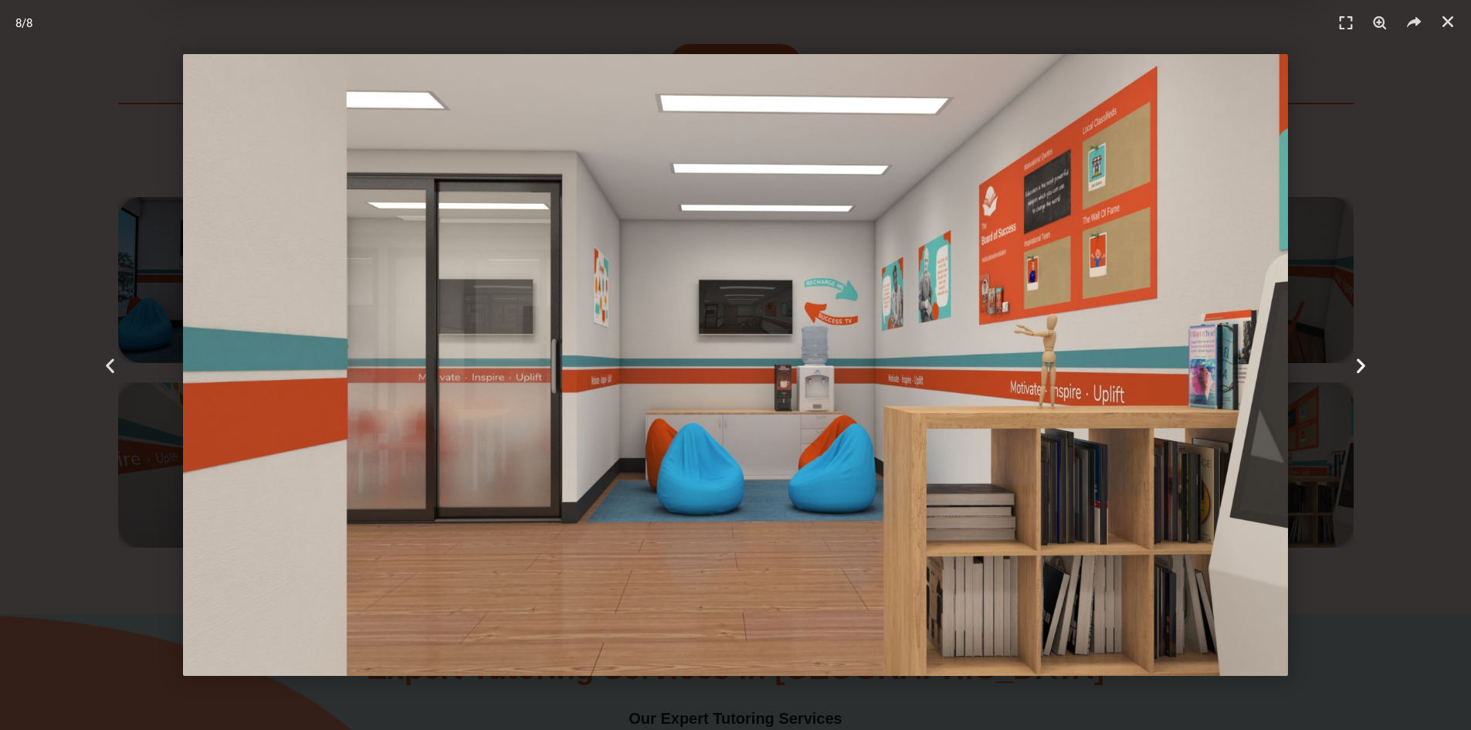
click at [1370, 364] on div "Next" at bounding box center [1360, 365] width 221 height 730
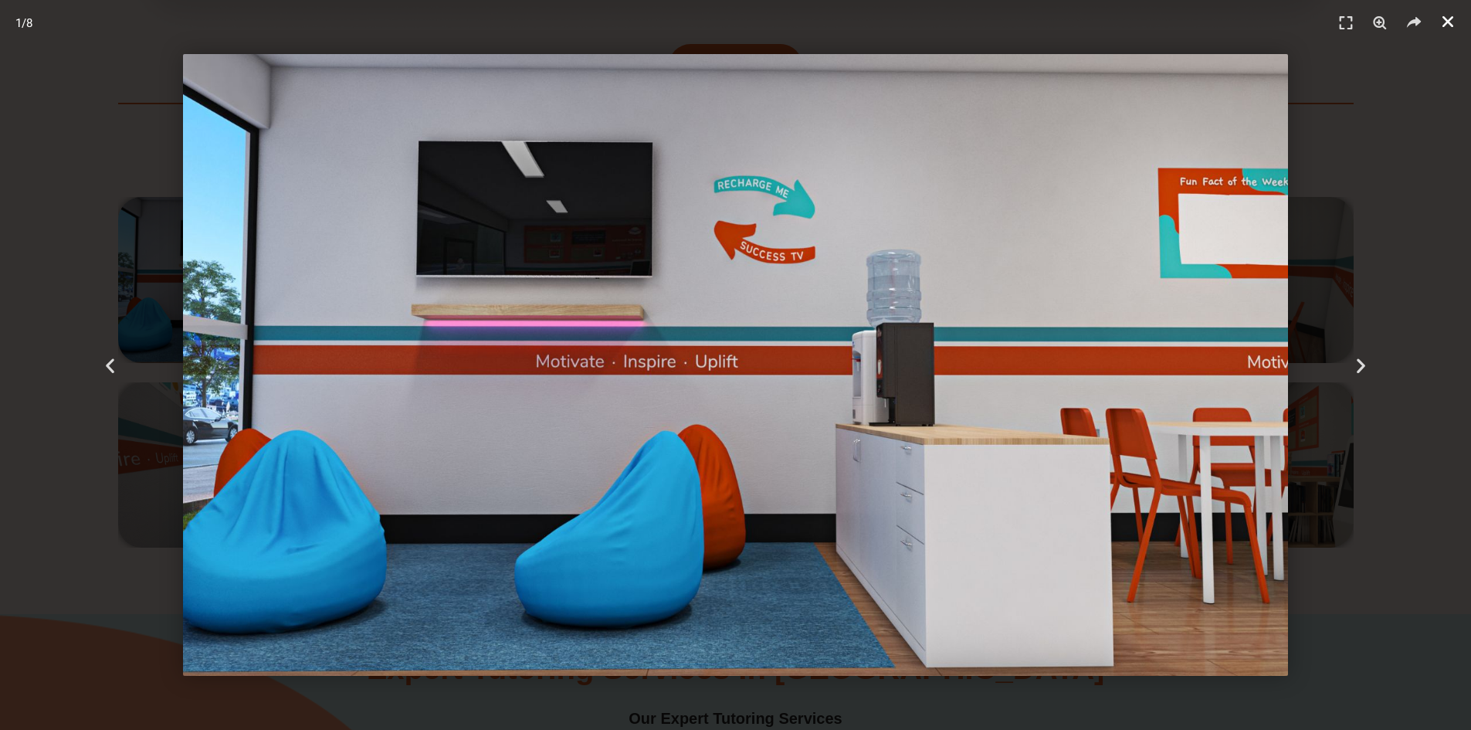
click at [1450, 15] on icon "Close (Esc)" at bounding box center [1447, 21] width 15 height 15
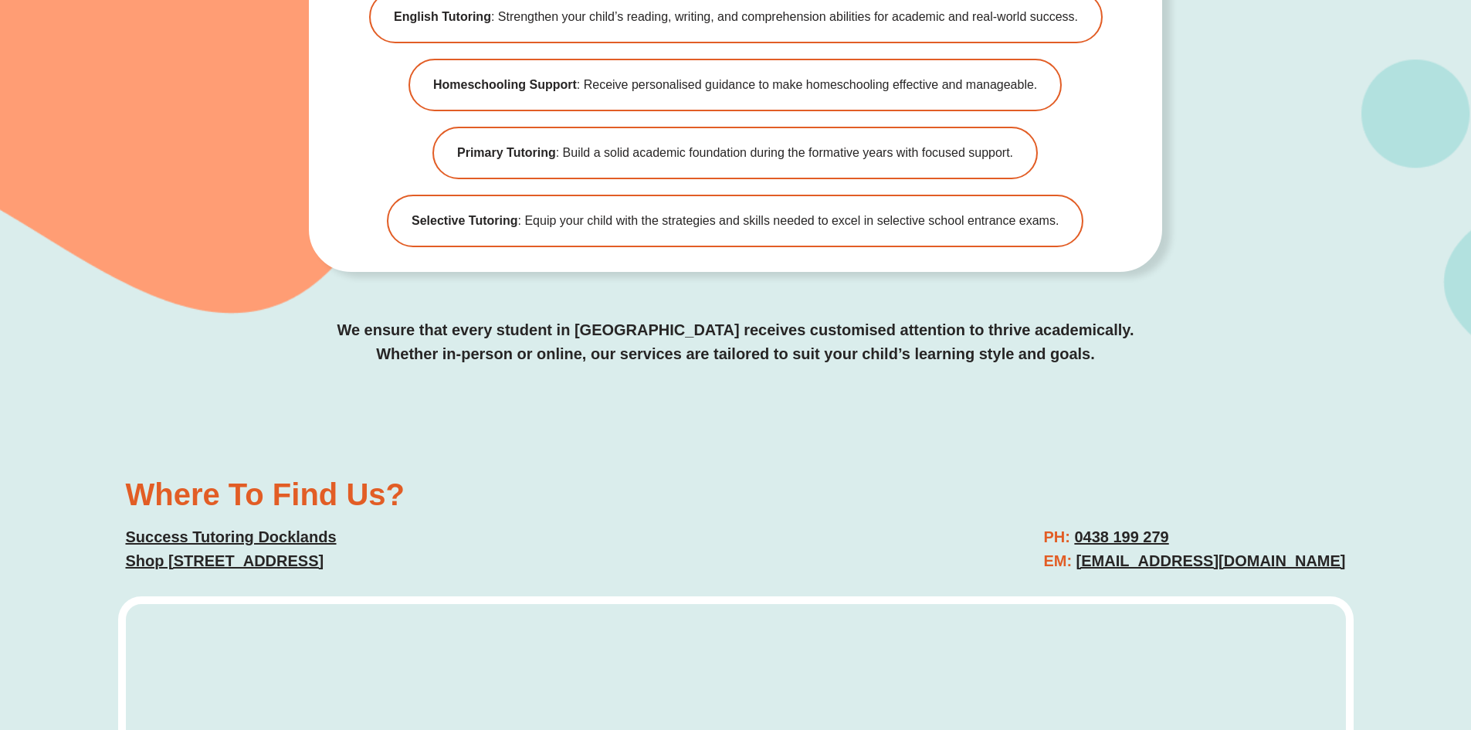
scroll to position [4014, 0]
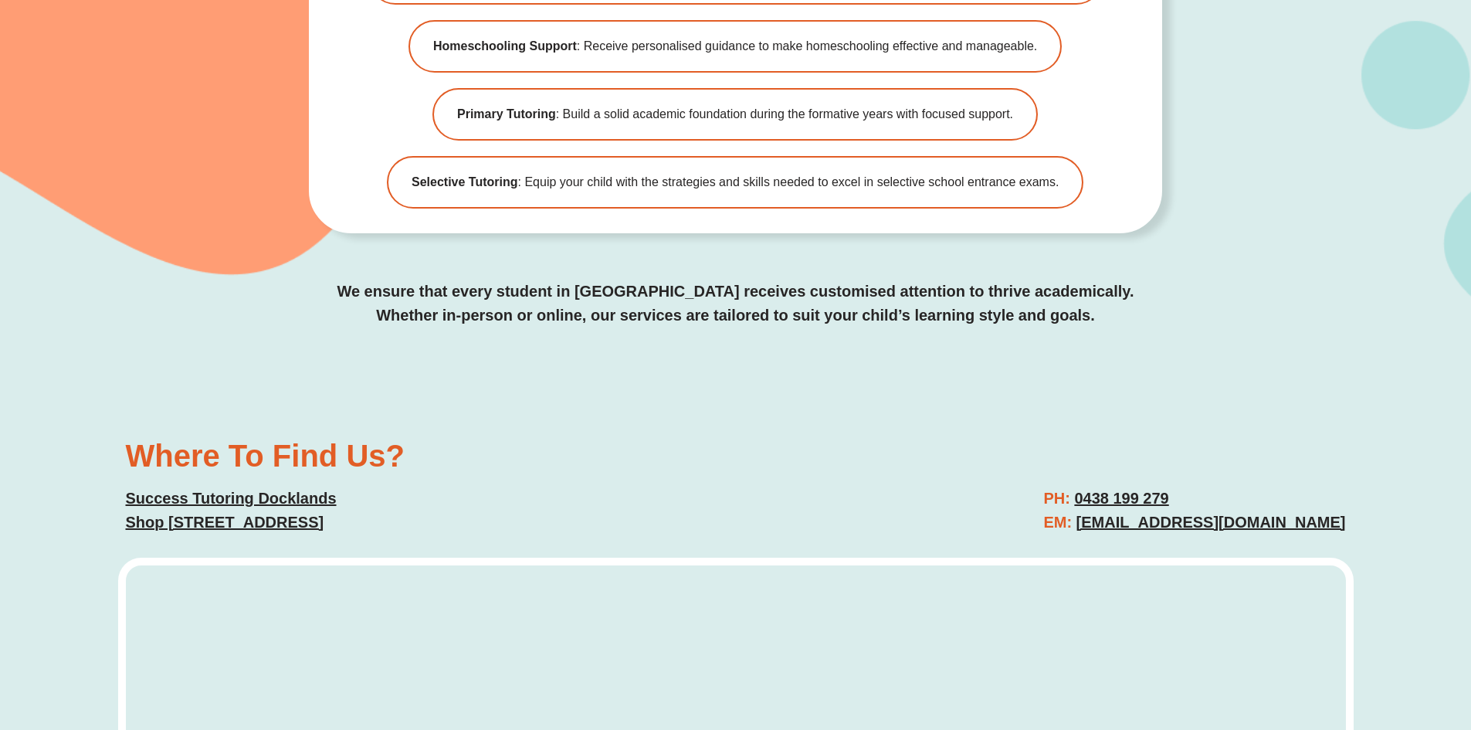
drag, startPoint x: 497, startPoint y: 493, endPoint x: 120, endPoint y: 506, distance: 377.7
click at [120, 506] on div "Where To Find Us? Success Tutoring Docklands Shop 8 G/427 Docklands Dr, Docklan…" at bounding box center [423, 487] width 610 height 110
copy u "Shop [STREET_ADDRESS]"
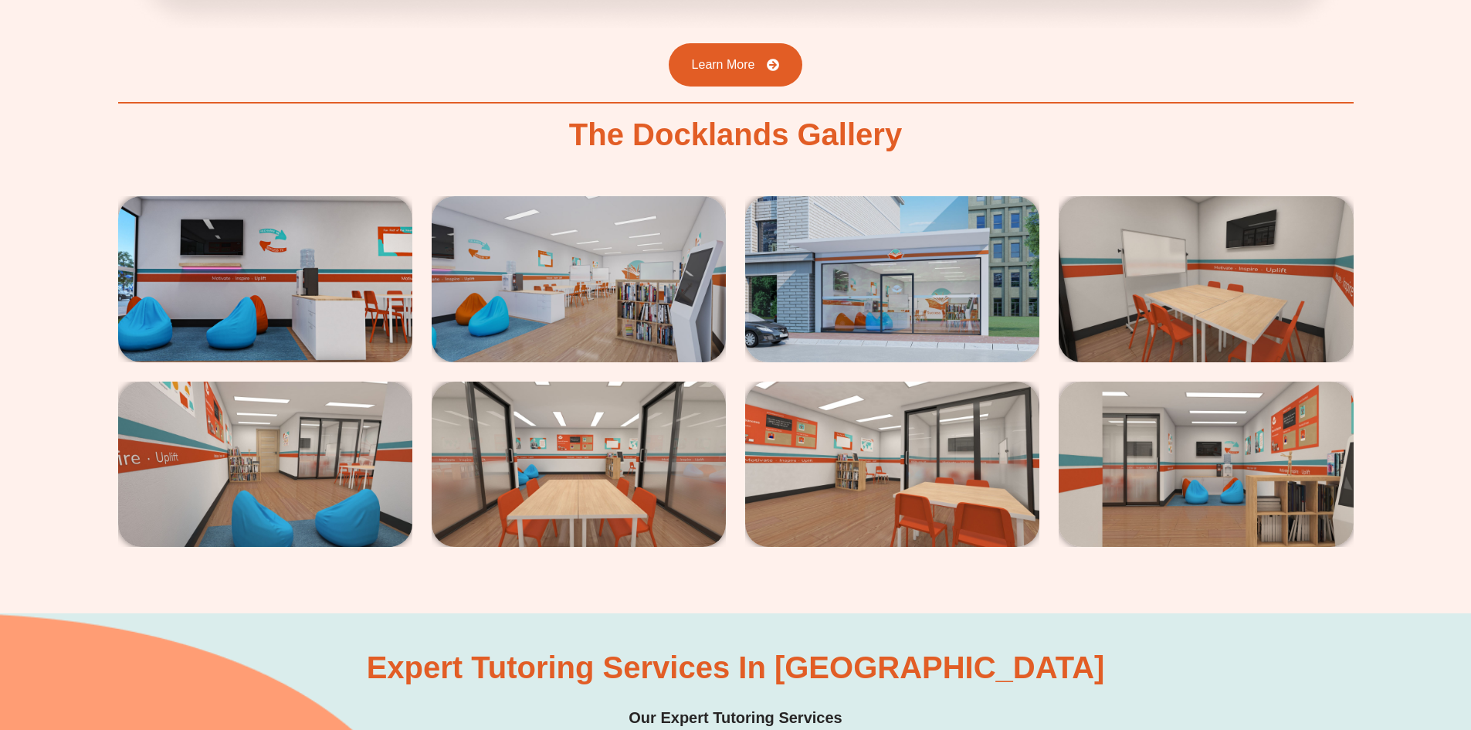
scroll to position [2934, 0]
click at [264, 256] on img at bounding box center [265, 279] width 294 height 165
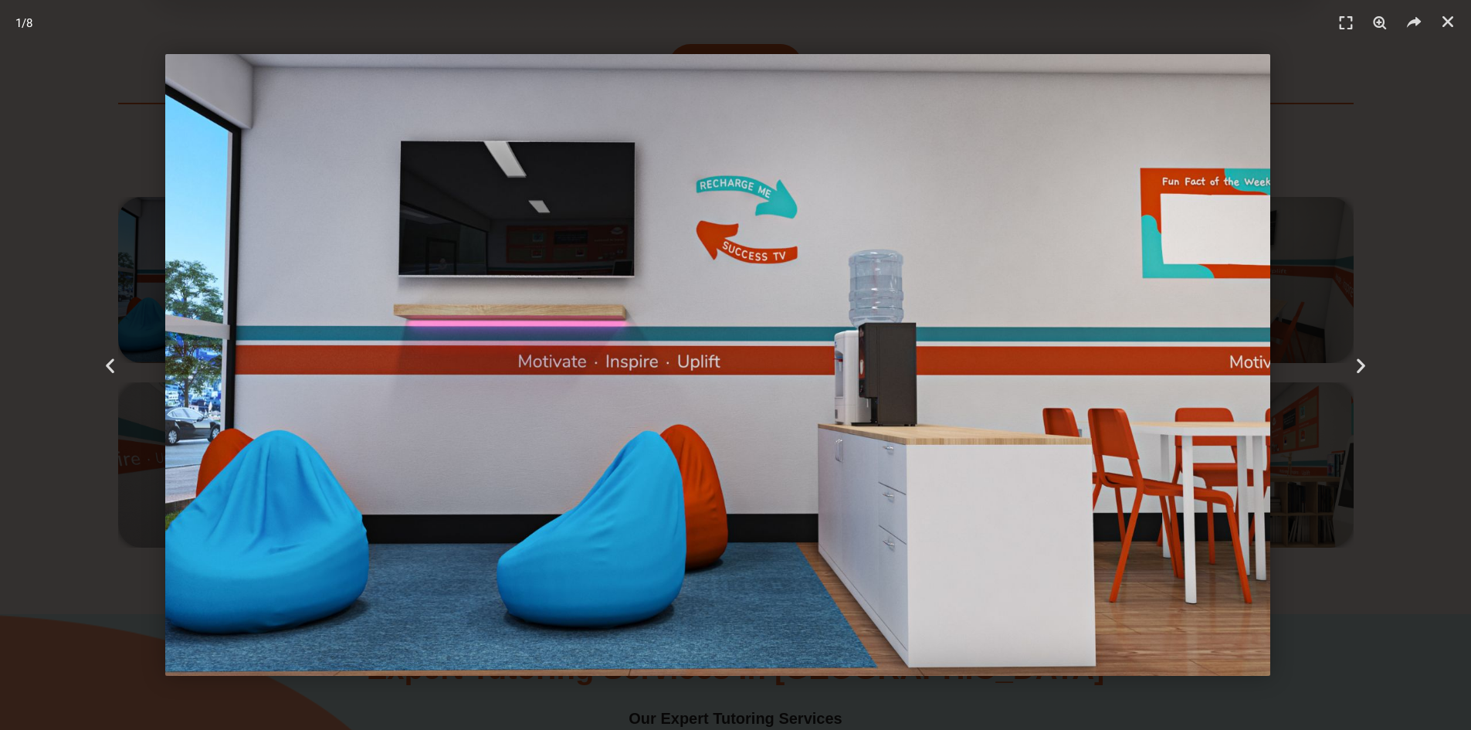
click at [1086, 410] on img "1 / 8" at bounding box center [717, 364] width 1105 height 621
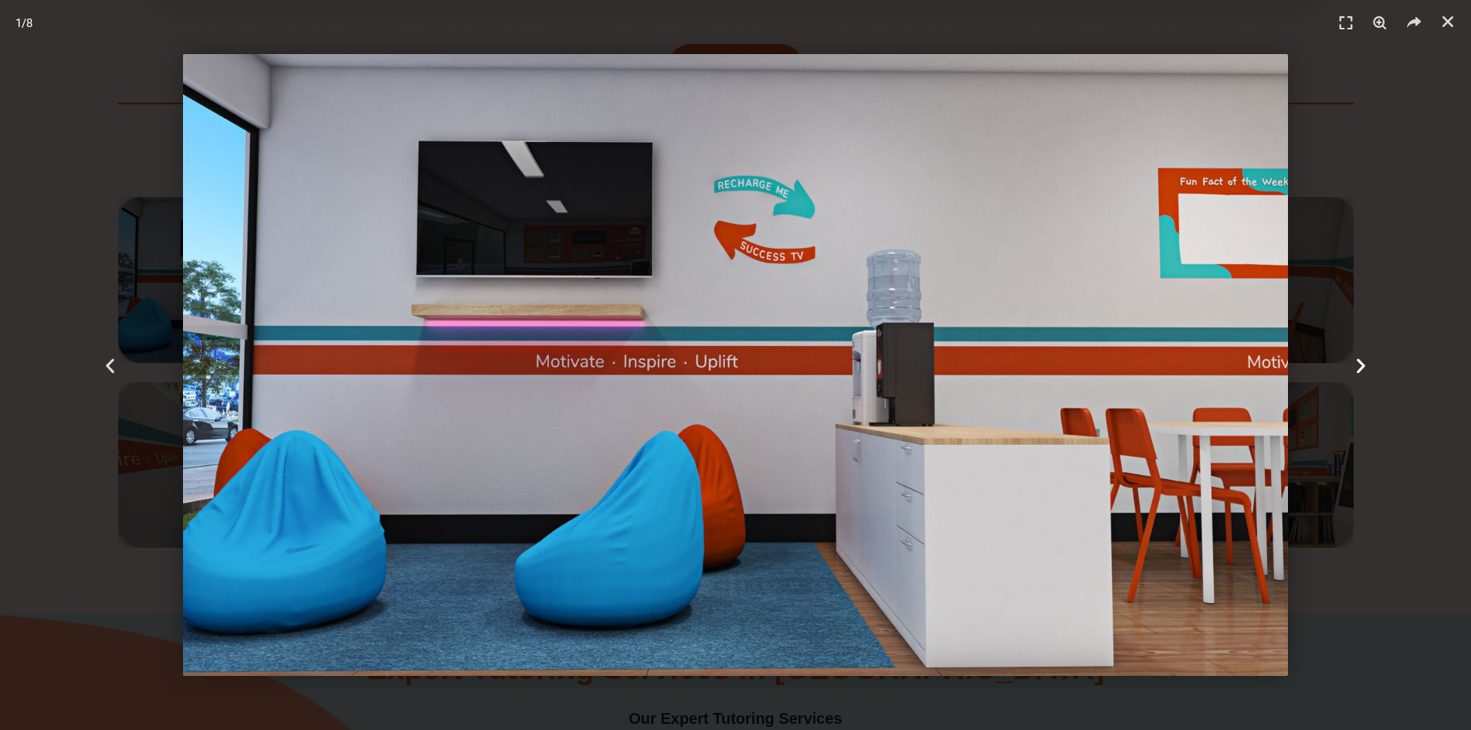
click at [1371, 364] on div "Next" at bounding box center [1360, 365] width 221 height 730
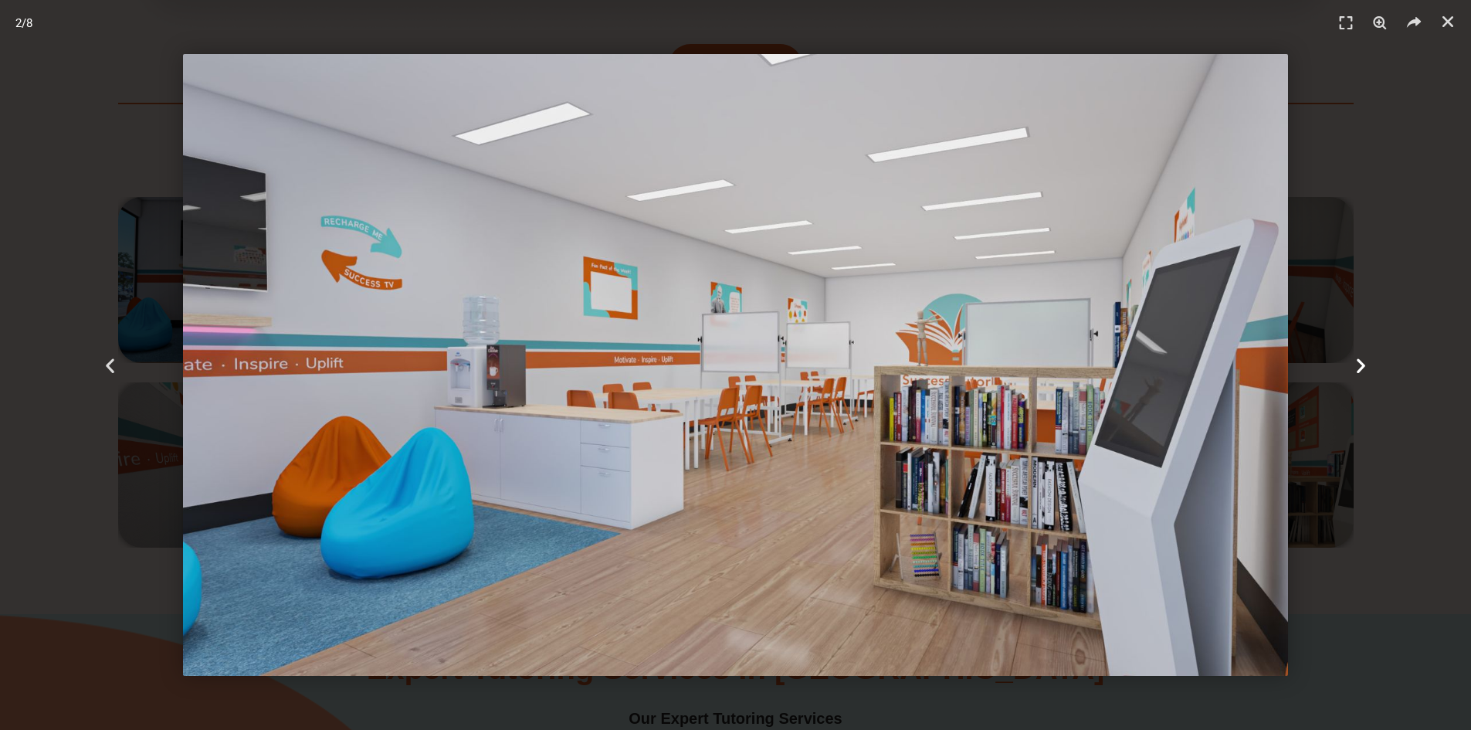
click at [1371, 364] on div "Next" at bounding box center [1360, 365] width 221 height 730
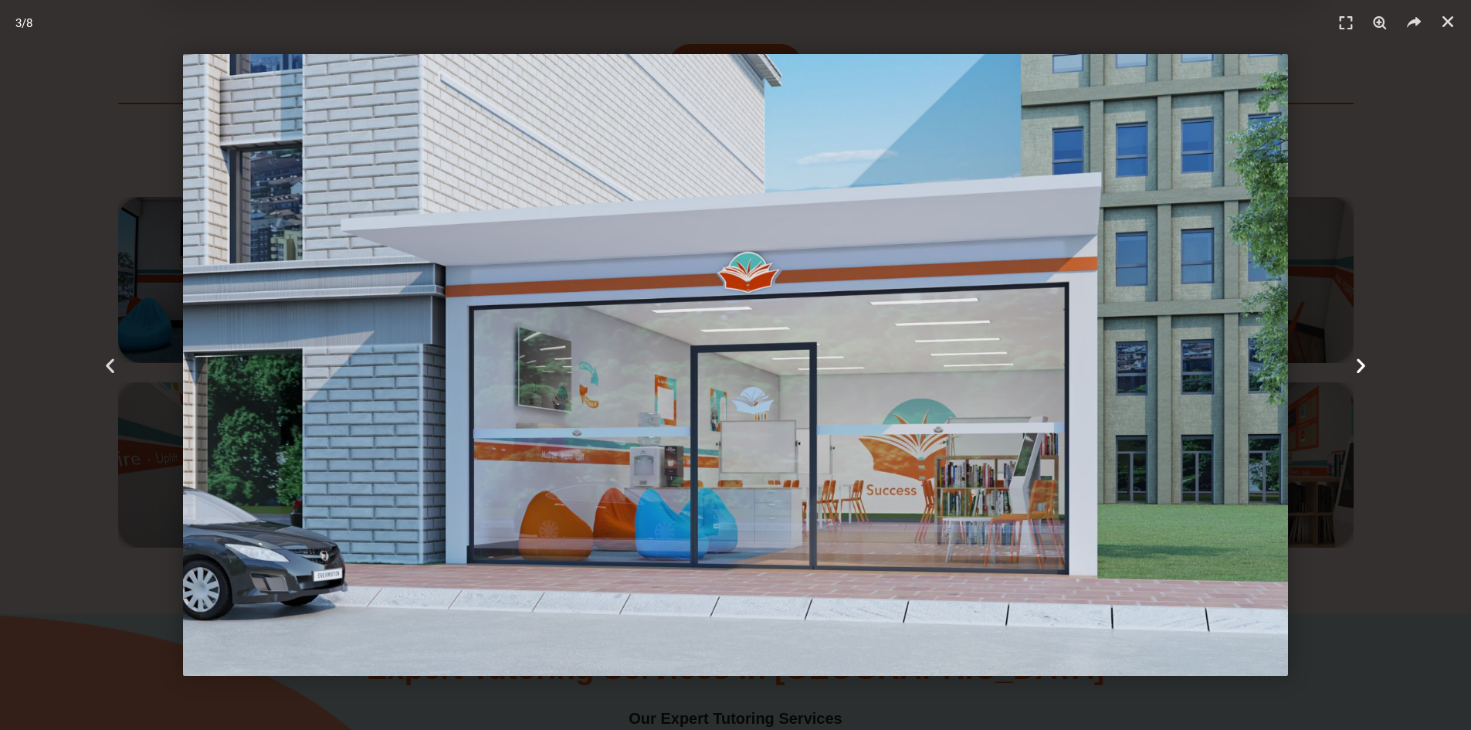
click at [1371, 364] on div "Next" at bounding box center [1360, 365] width 221 height 730
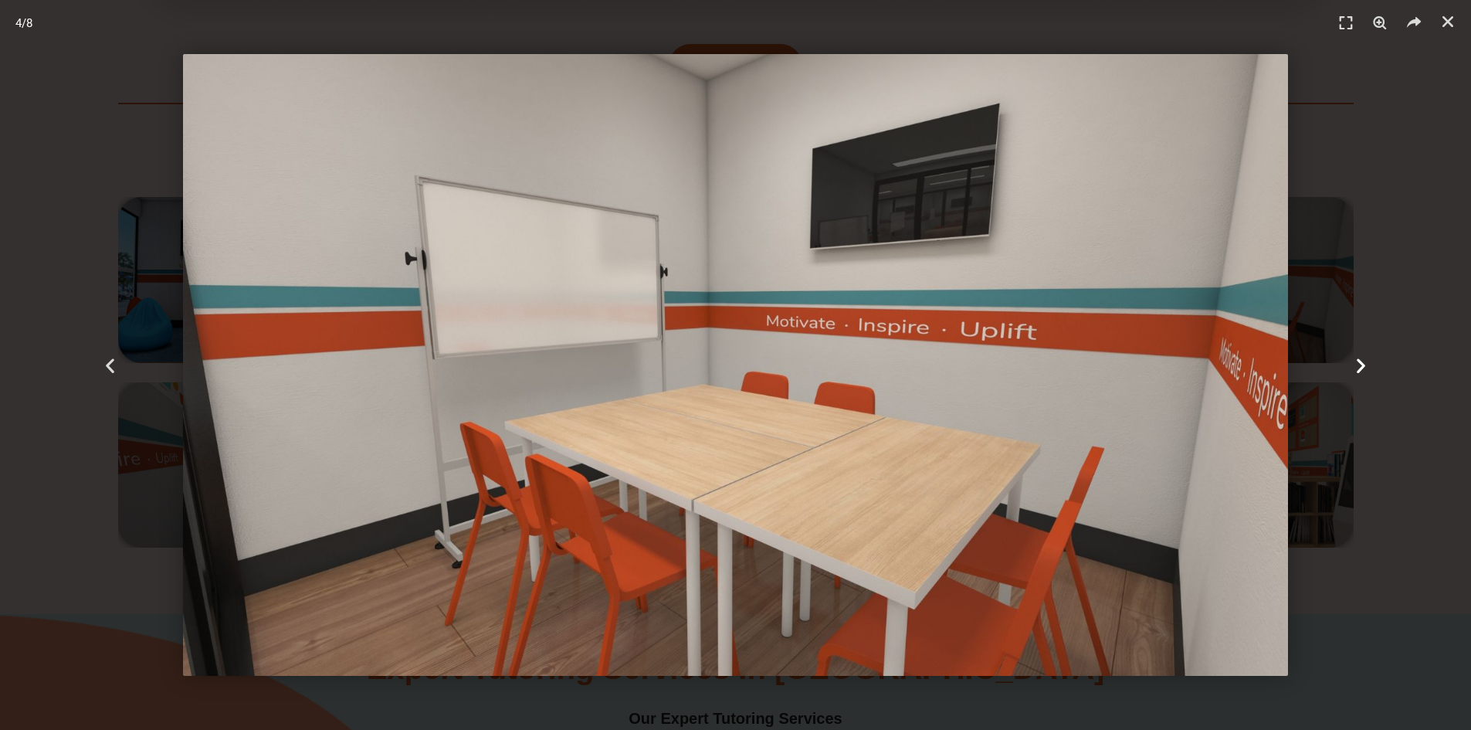
click at [1371, 364] on div "Next" at bounding box center [1360, 365] width 221 height 730
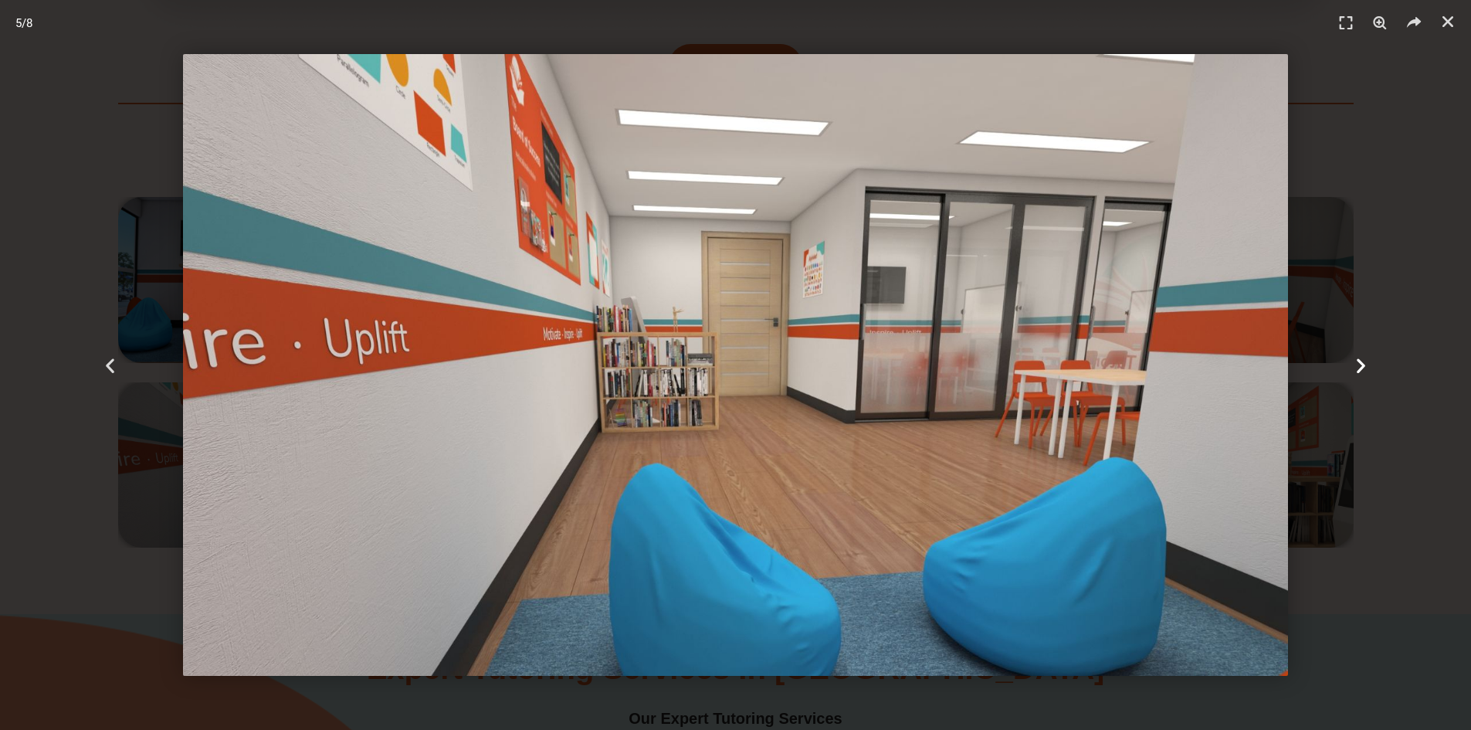
click at [1371, 364] on div "Next" at bounding box center [1360, 365] width 221 height 730
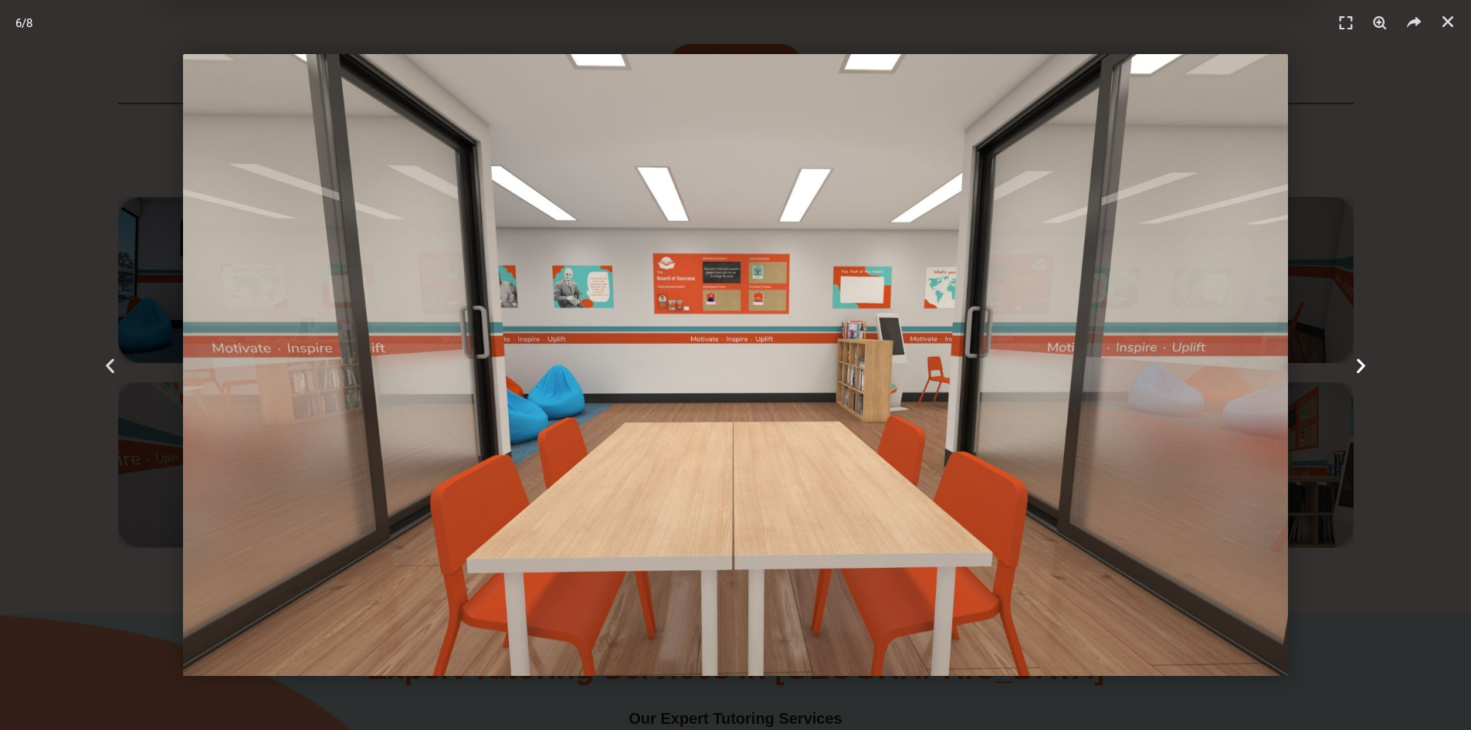
click at [1371, 364] on div "Next" at bounding box center [1360, 365] width 221 height 730
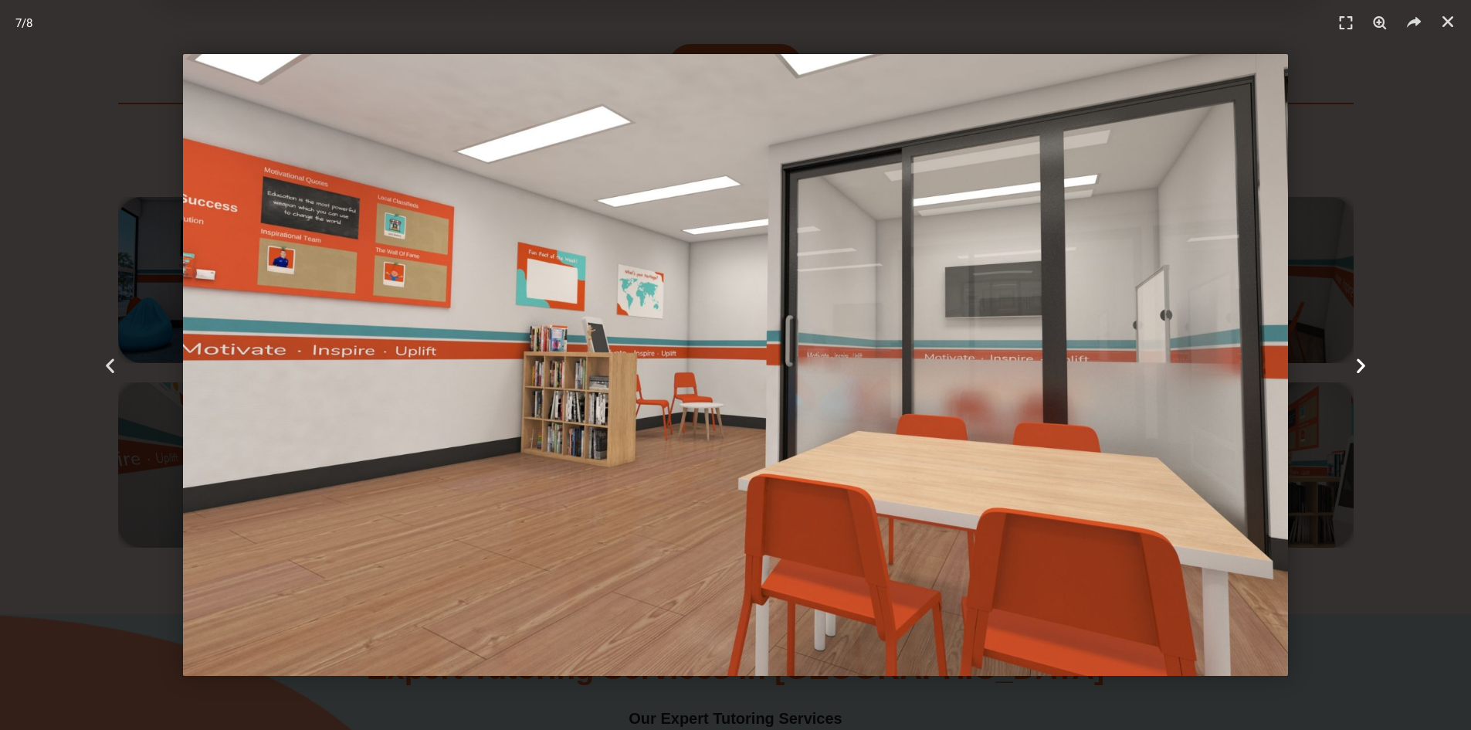
click at [1371, 364] on div "Next" at bounding box center [1360, 365] width 221 height 730
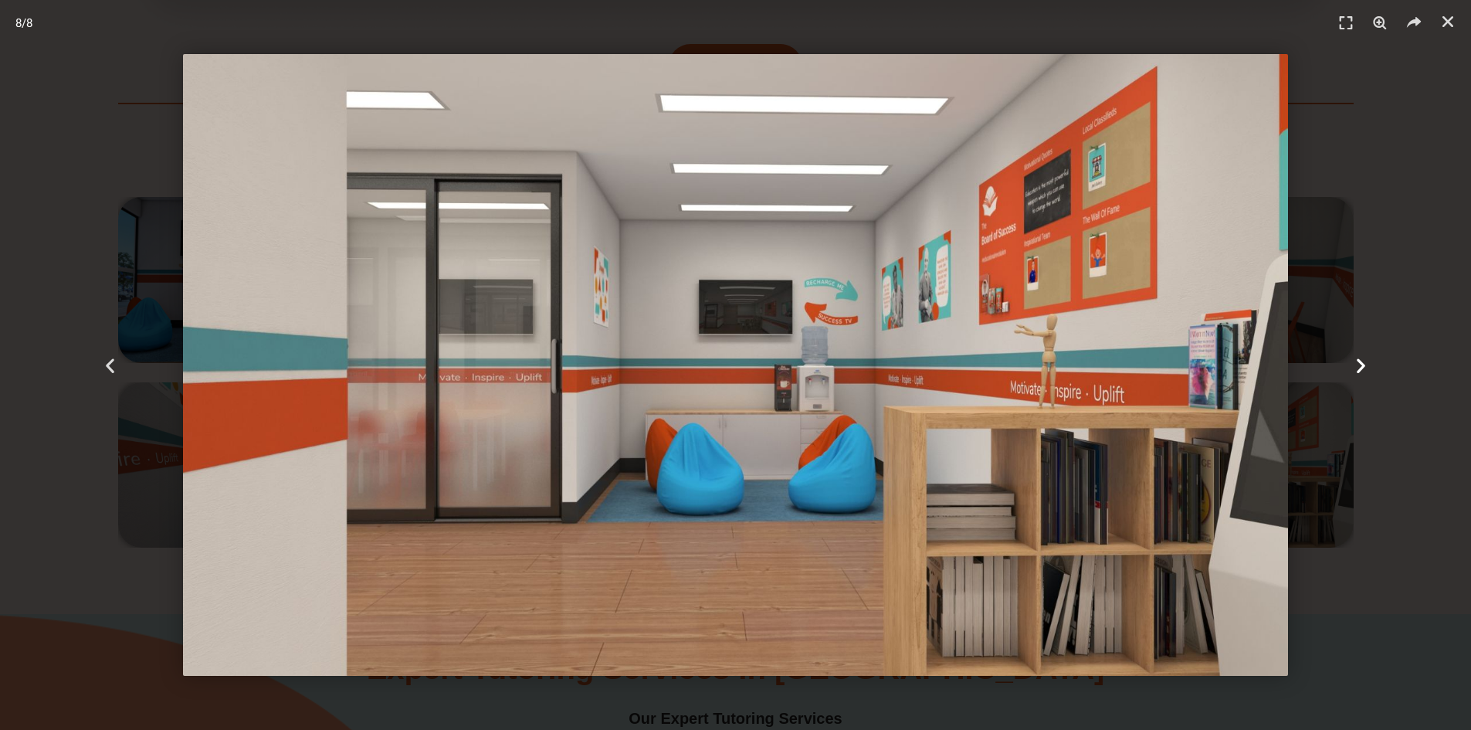
click at [1371, 364] on div "Next" at bounding box center [1360, 365] width 221 height 730
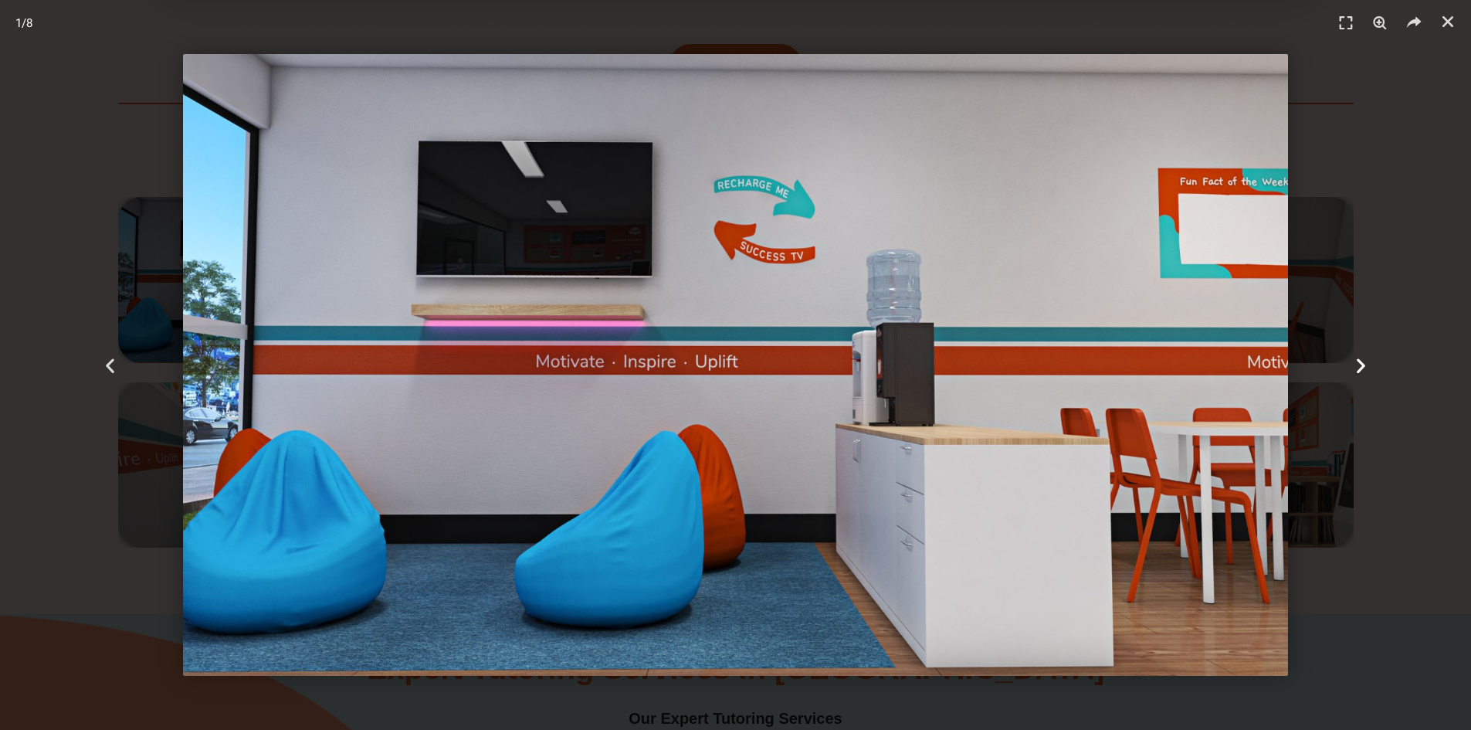
click at [1371, 364] on div "Next" at bounding box center [1360, 365] width 221 height 730
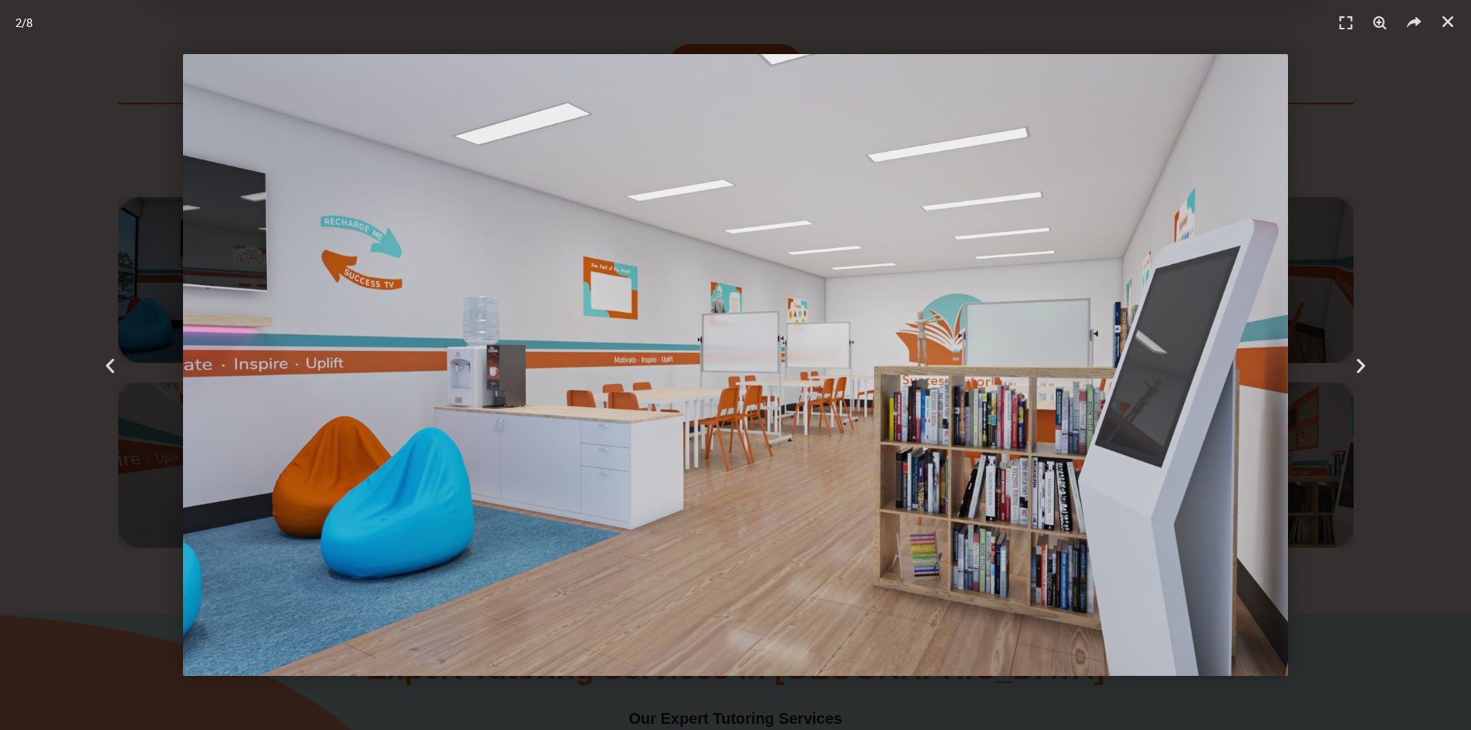
click at [1462, 26] on header "2 / 8" at bounding box center [735, 23] width 1471 height 46
click at [1452, 26] on icon "Close (Esc)" at bounding box center [1447, 21] width 15 height 15
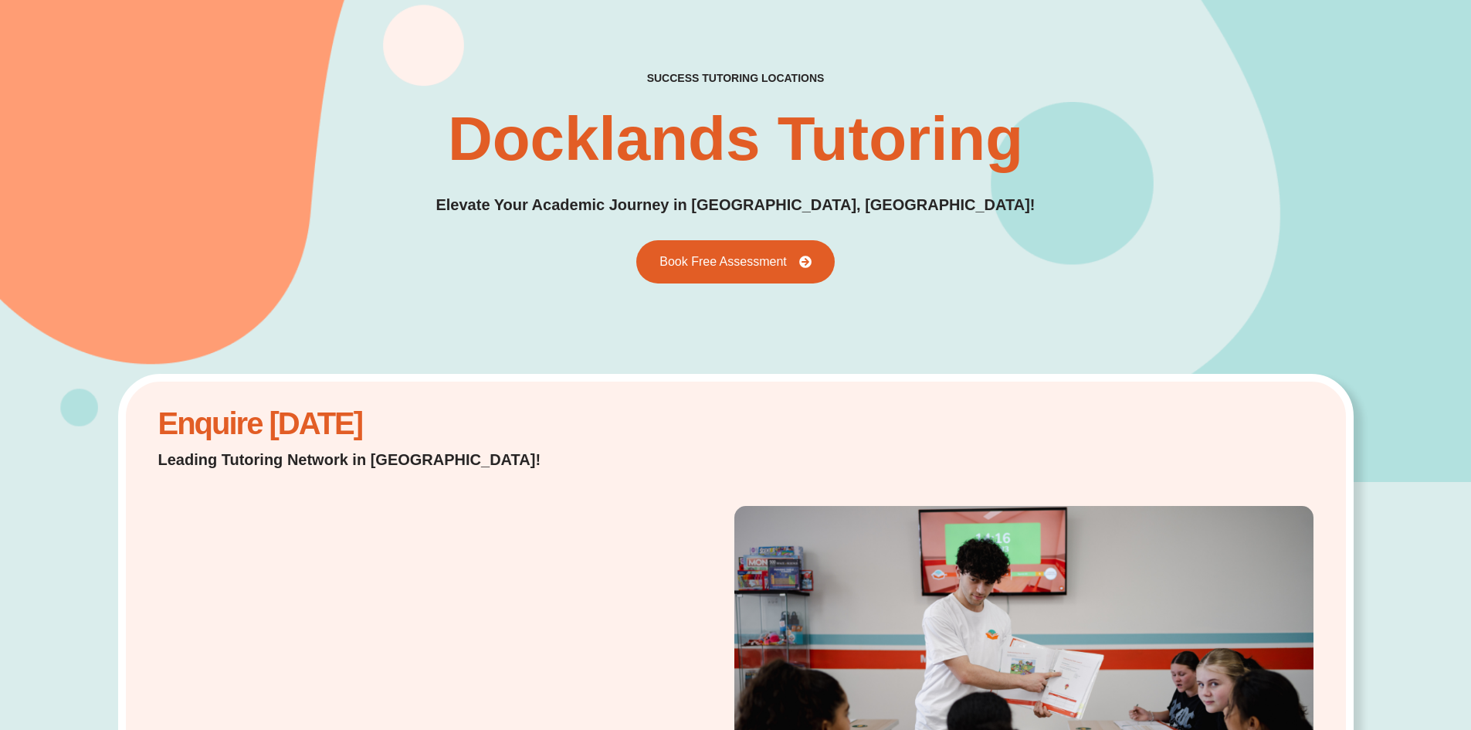
scroll to position [0, 0]
